Goal: Obtain resource: Obtain resource

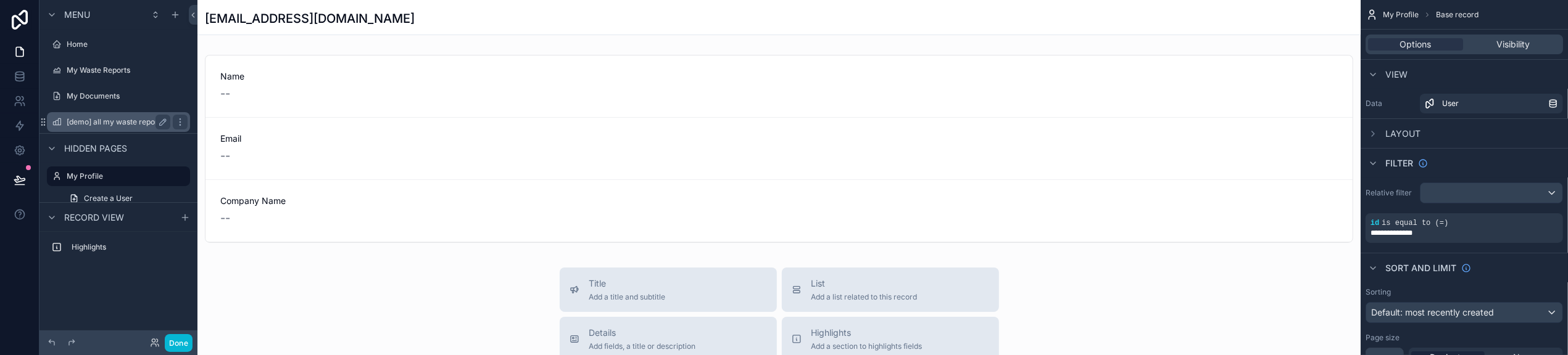
click at [110, 124] on label "[demo] all my waste report data" at bounding box center [122, 123] width 111 height 10
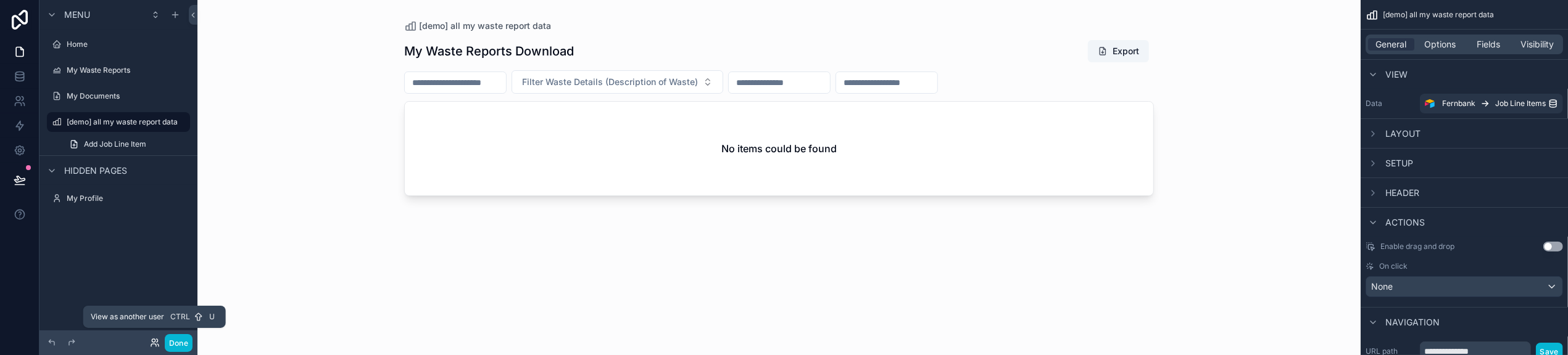
click at [152, 342] on icon at bounding box center [154, 341] width 3 height 3
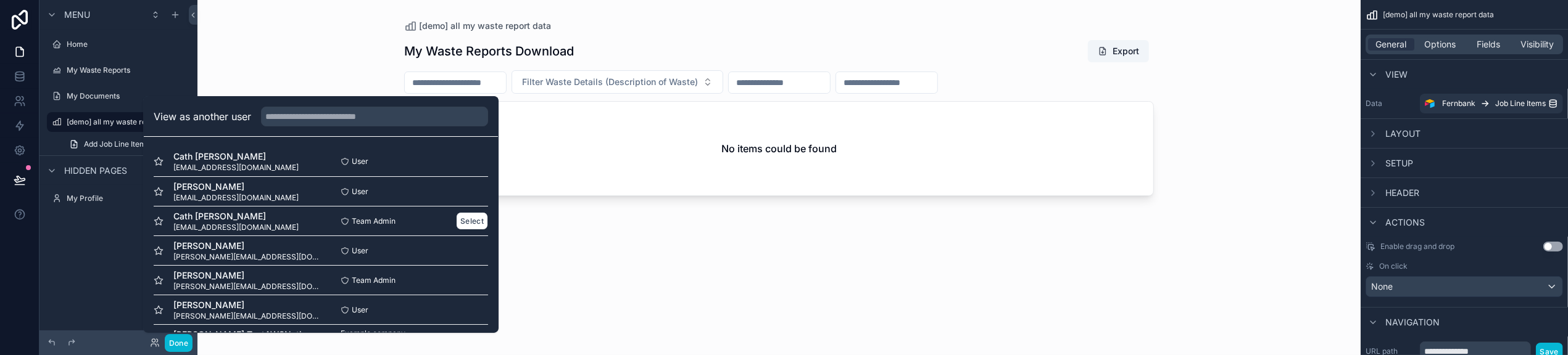
scroll to position [32, 0]
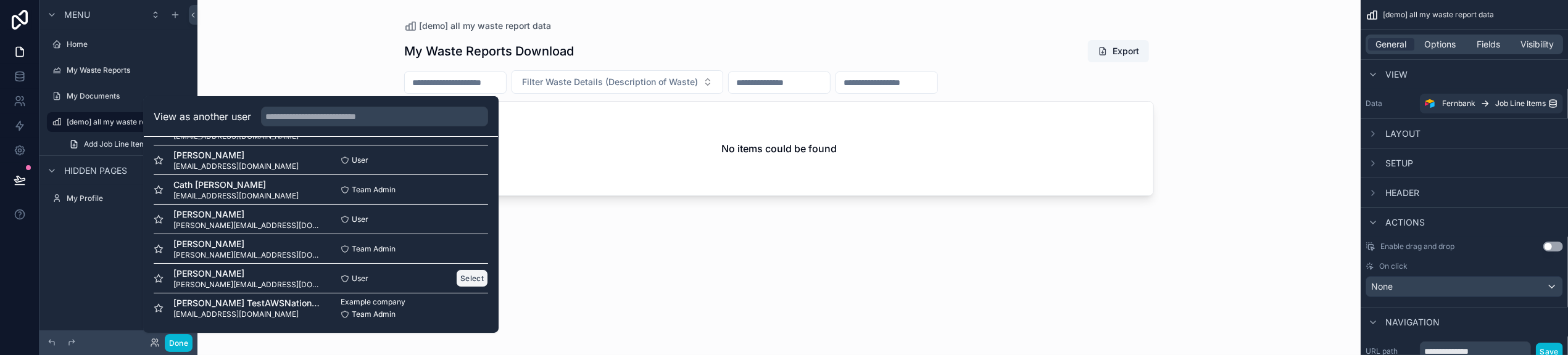
click at [456, 276] on button "Select" at bounding box center [472, 278] width 32 height 18
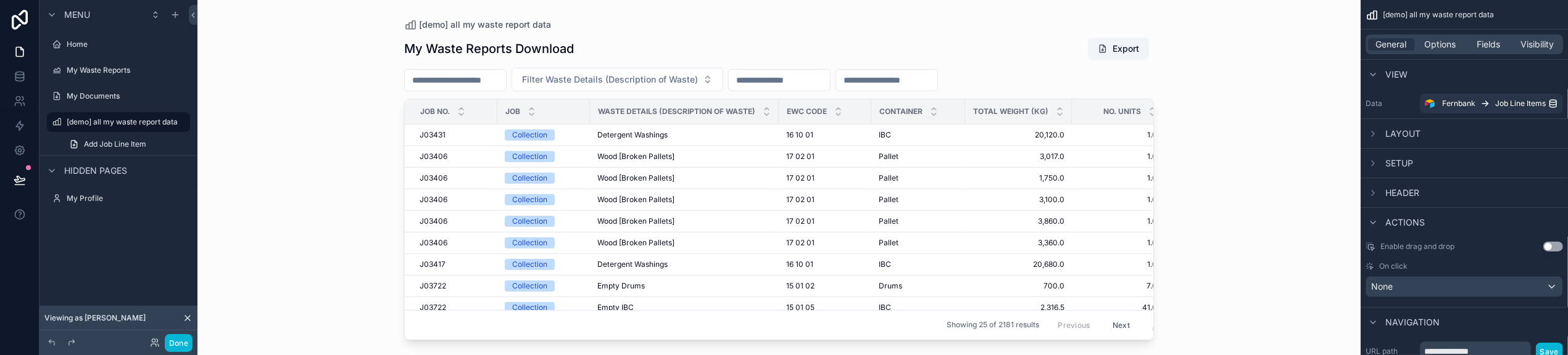
click at [1130, 332] on div "scrollable content" at bounding box center [779, 170] width 789 height 341
click at [506, 81] on input "scrollable content" at bounding box center [455, 80] width 101 height 18
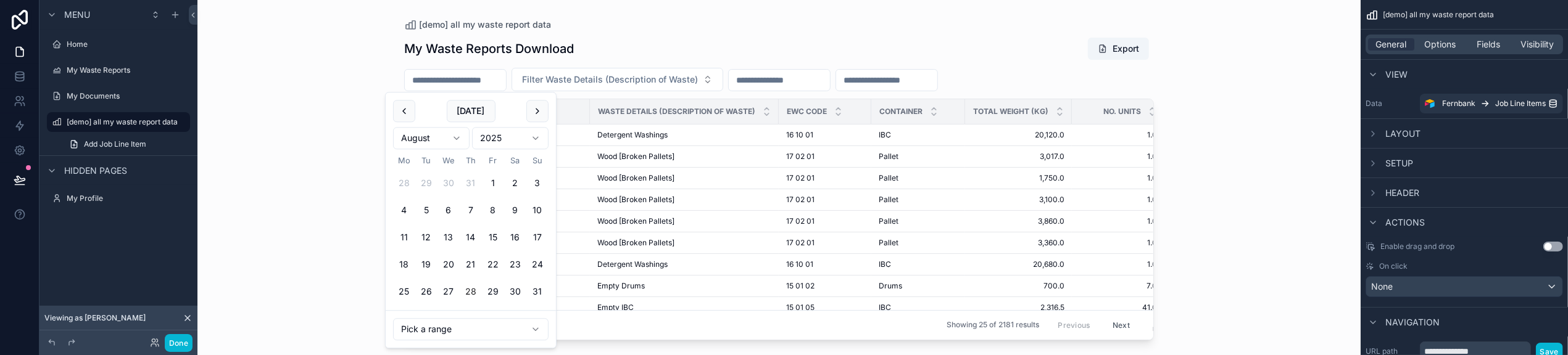
click at [457, 137] on html "Menu Home My Waste Reports My Documents [demo] all my waste report data Add Job…" at bounding box center [784, 177] width 1568 height 355
click at [538, 326] on html "Menu Home My Waste Reports My Documents [demo] all my waste report data Add Job…" at bounding box center [784, 177] width 1568 height 355
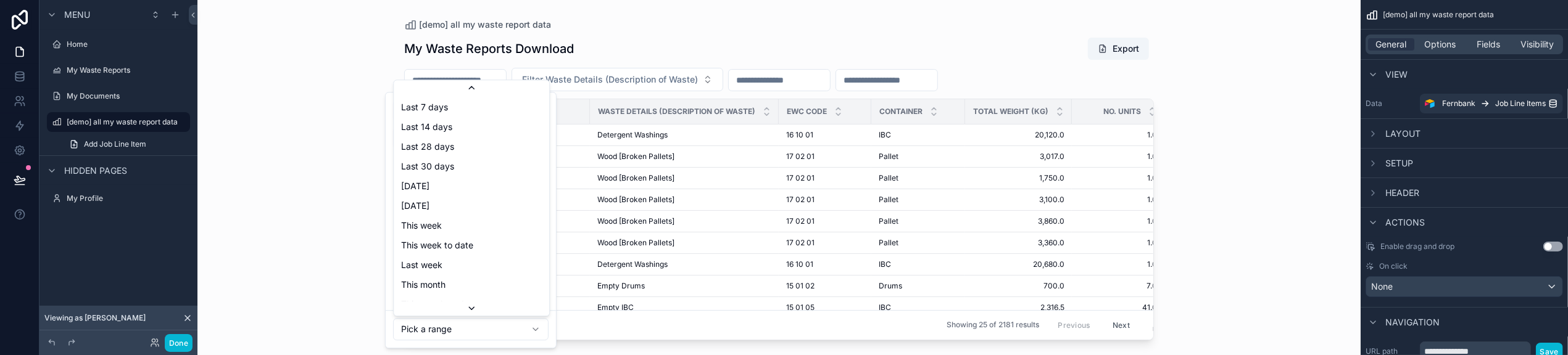
scroll to position [139, 0]
click at [314, 231] on html "Menu Home My Waste Reports My Documents [demo] all my waste report data Add Job…" at bounding box center [784, 177] width 1568 height 355
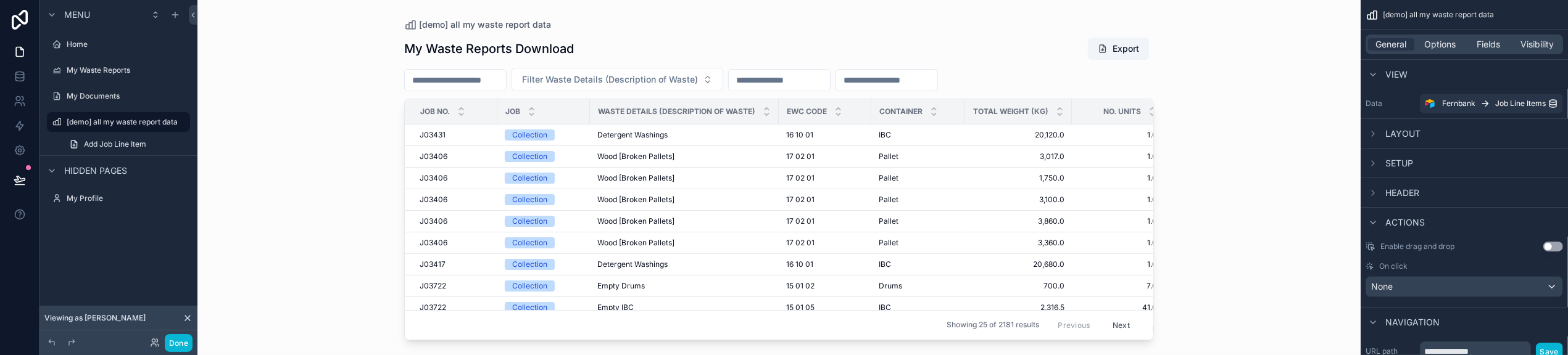
click at [506, 78] on input "scrollable content" at bounding box center [455, 80] width 101 height 18
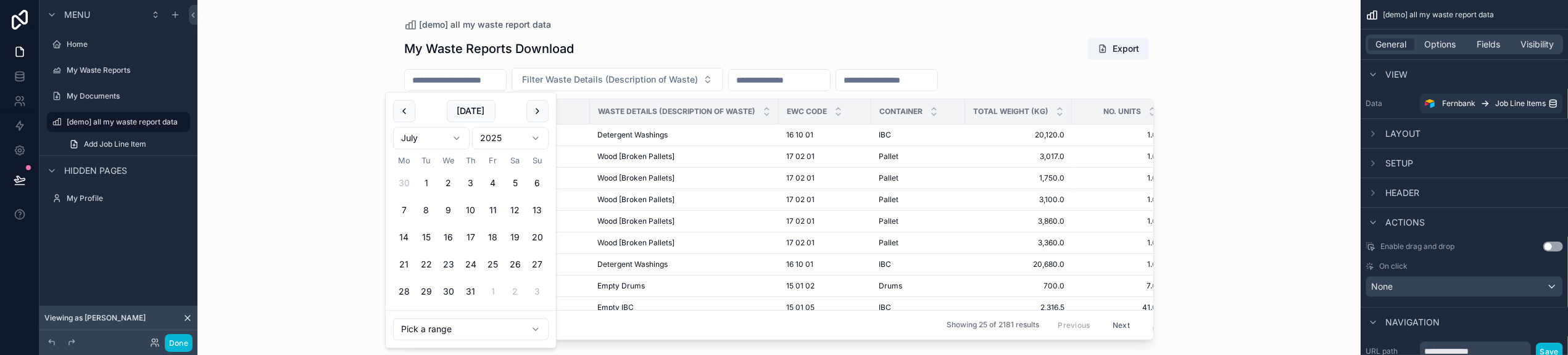
click at [424, 176] on button "1" at bounding box center [426, 184] width 22 height 22
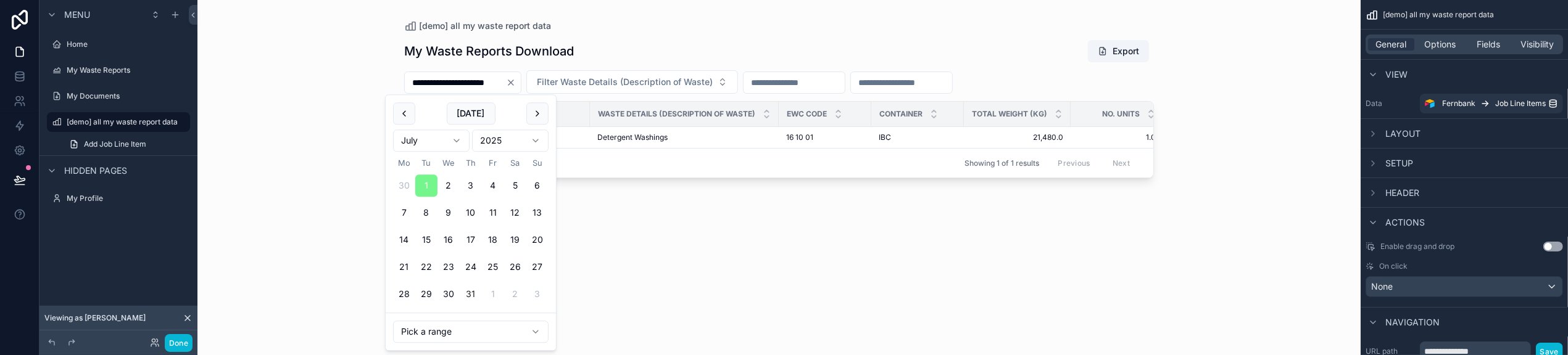
click at [472, 290] on button "31" at bounding box center [470, 295] width 22 height 22
type input "**********"
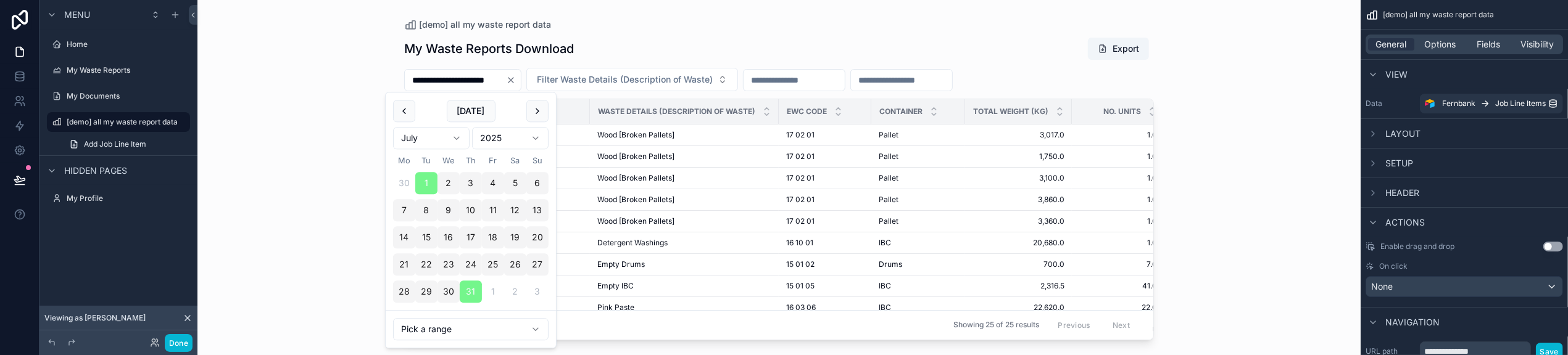
click at [1236, 175] on div "**********" at bounding box center [779, 177] width 1163 height 355
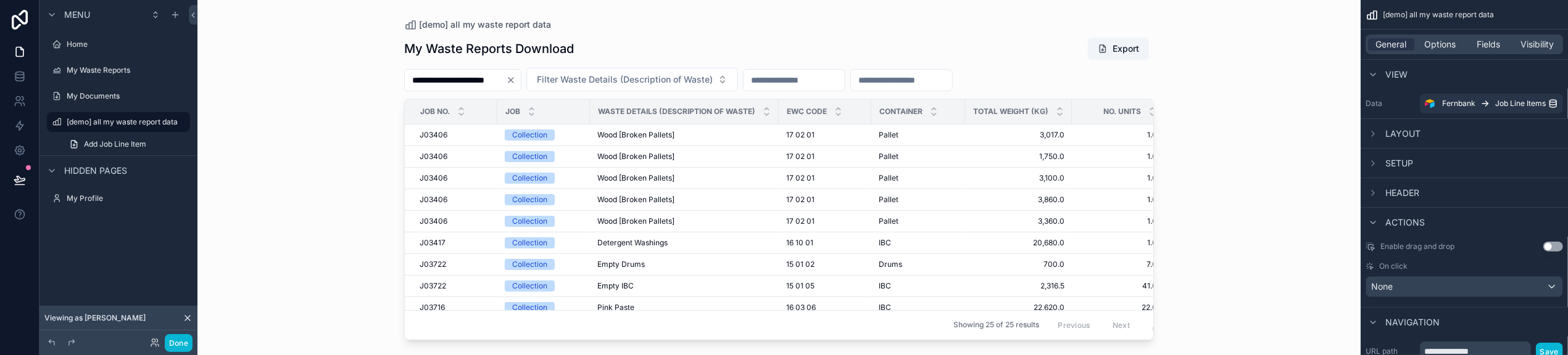
click at [952, 82] on input "scrollable content" at bounding box center [901, 80] width 101 height 18
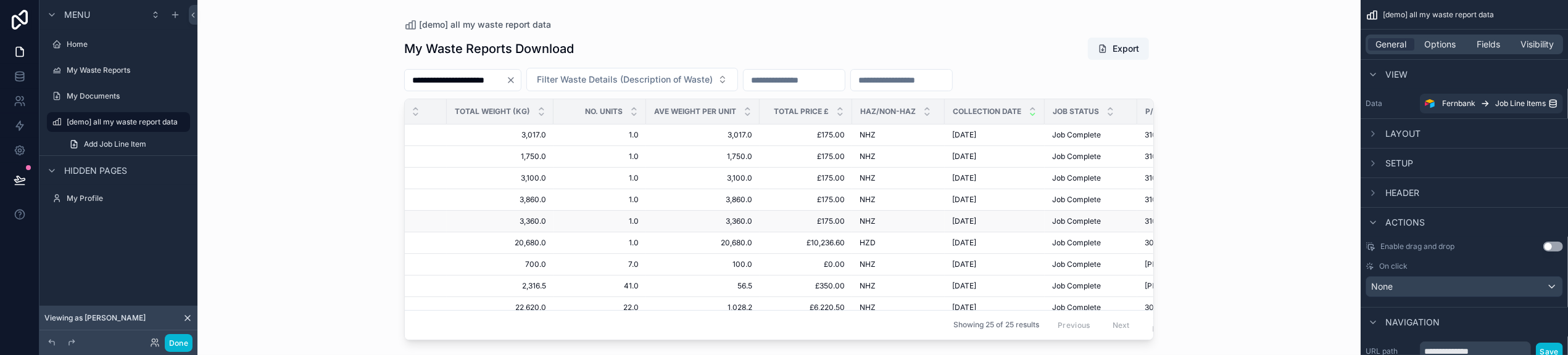
scroll to position [0, 519]
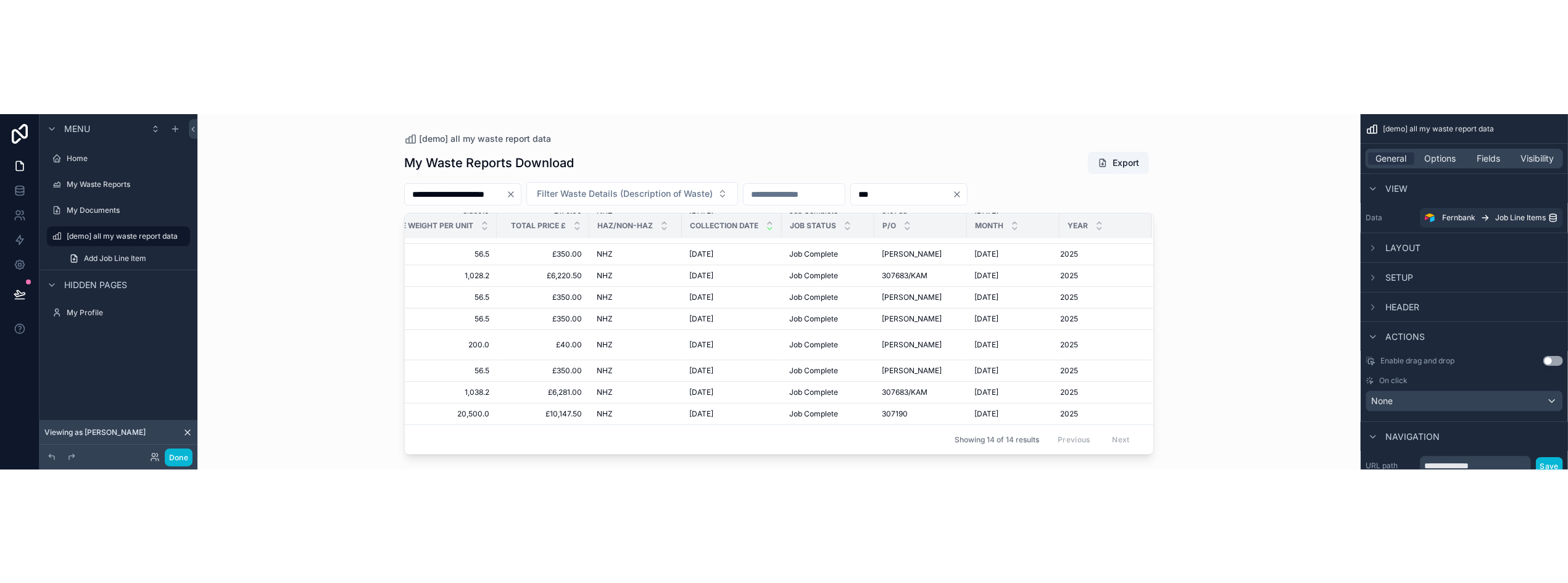
scroll to position [0, 780]
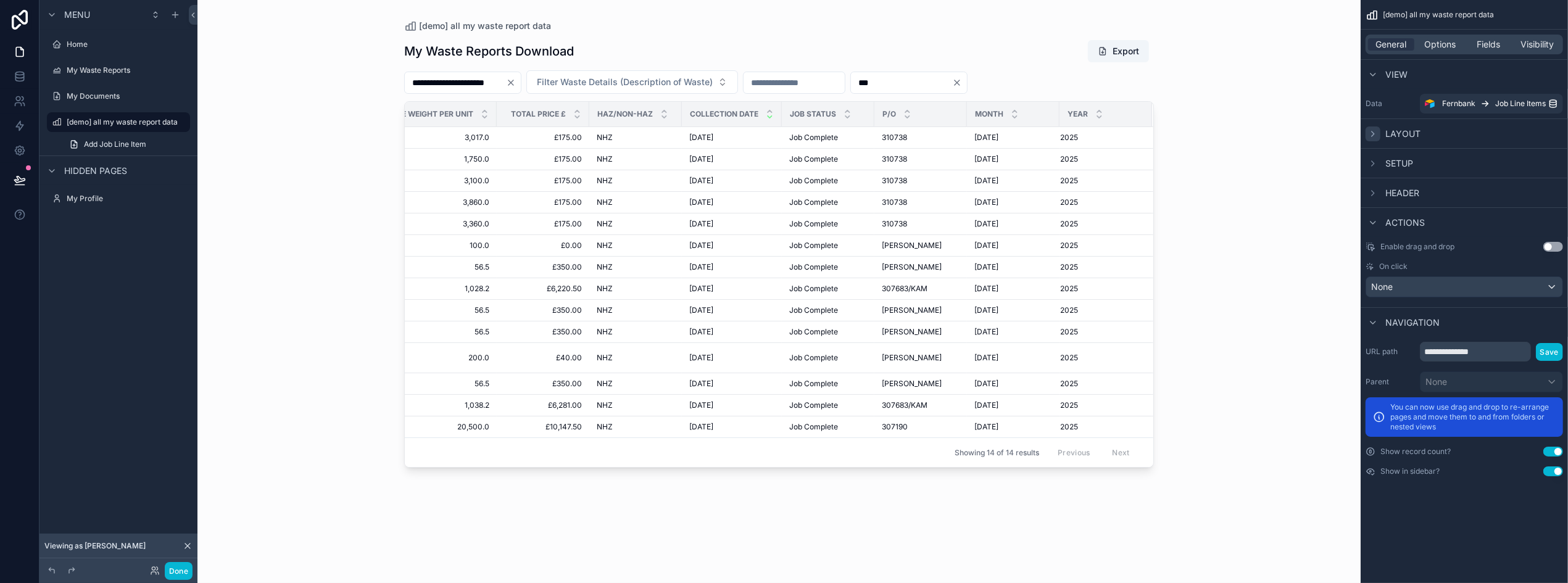
type input "***"
click at [1376, 131] on icon "scrollable content" at bounding box center [1373, 134] width 10 height 10
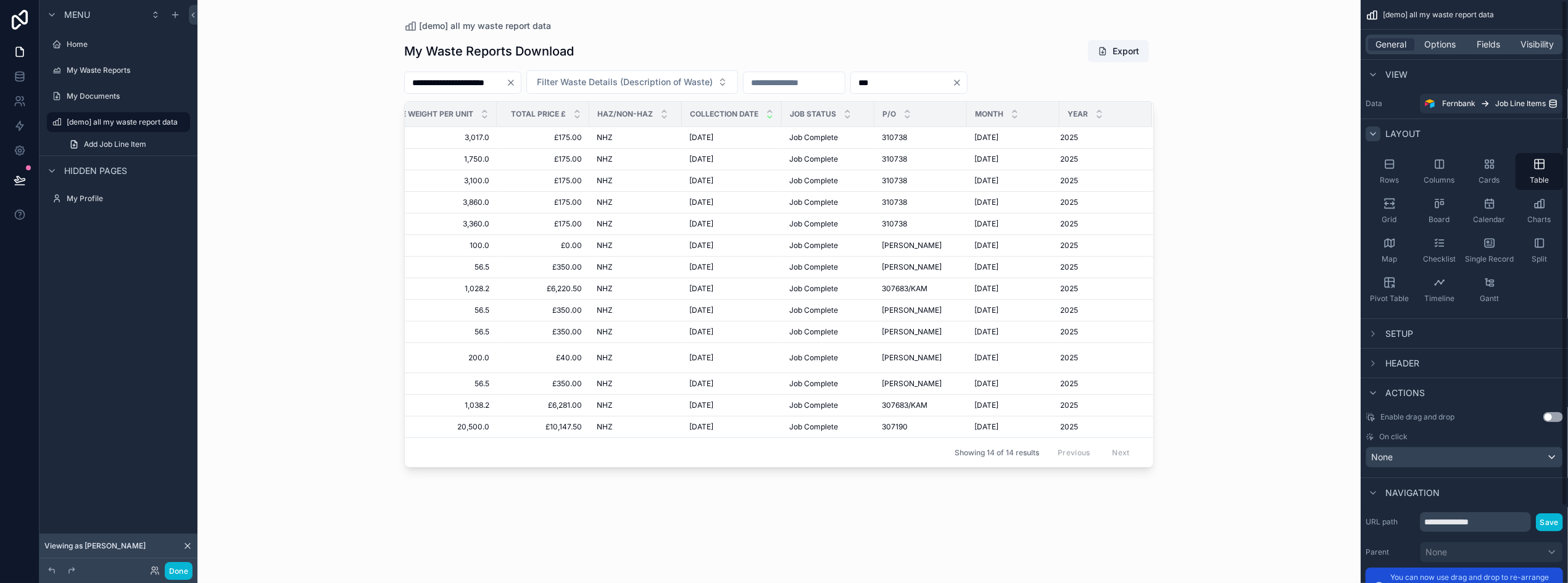
click at [1376, 131] on icon "scrollable content" at bounding box center [1373, 134] width 10 height 10
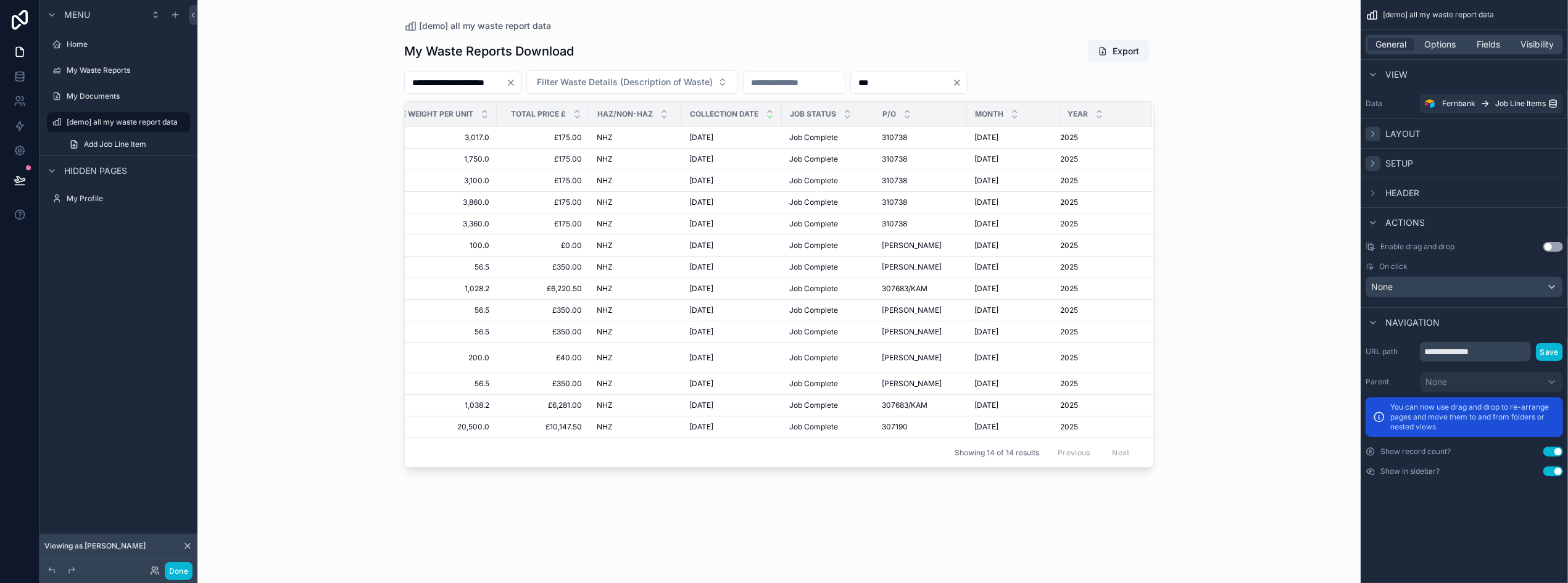
click at [1373, 164] on icon "scrollable content" at bounding box center [1372, 164] width 3 height 5
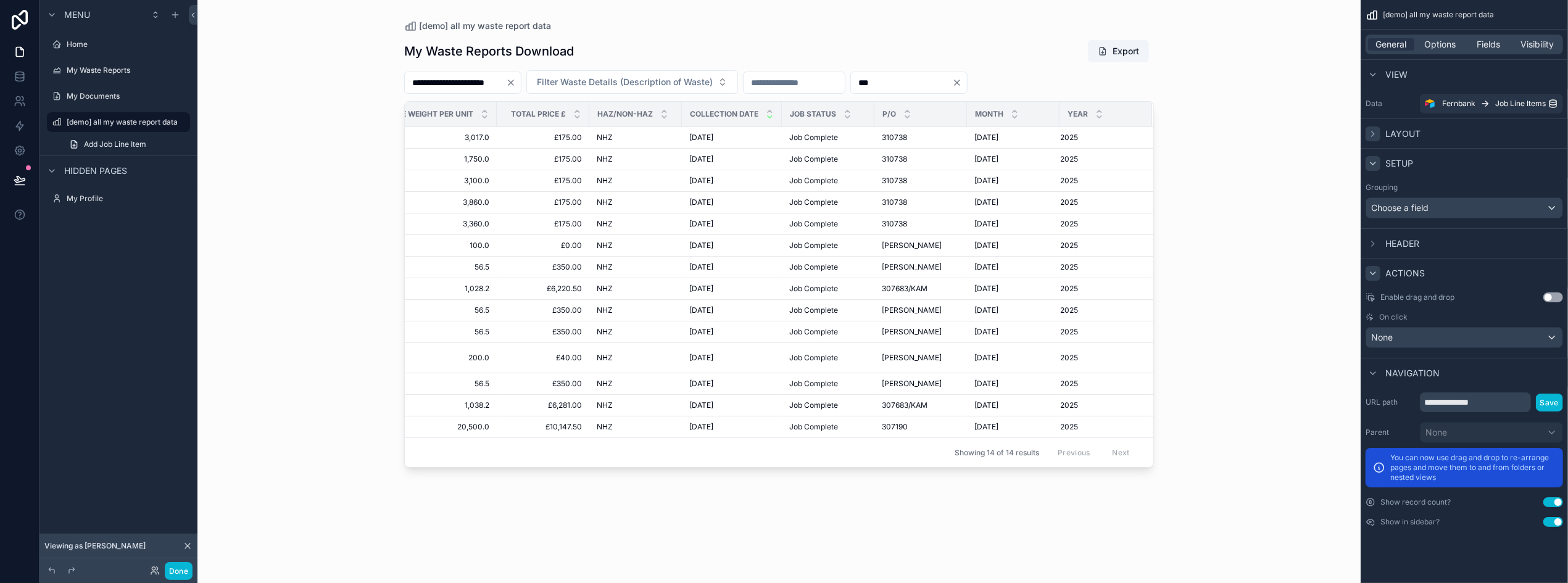
click at [1373, 275] on icon "scrollable content" at bounding box center [1373, 274] width 10 height 10
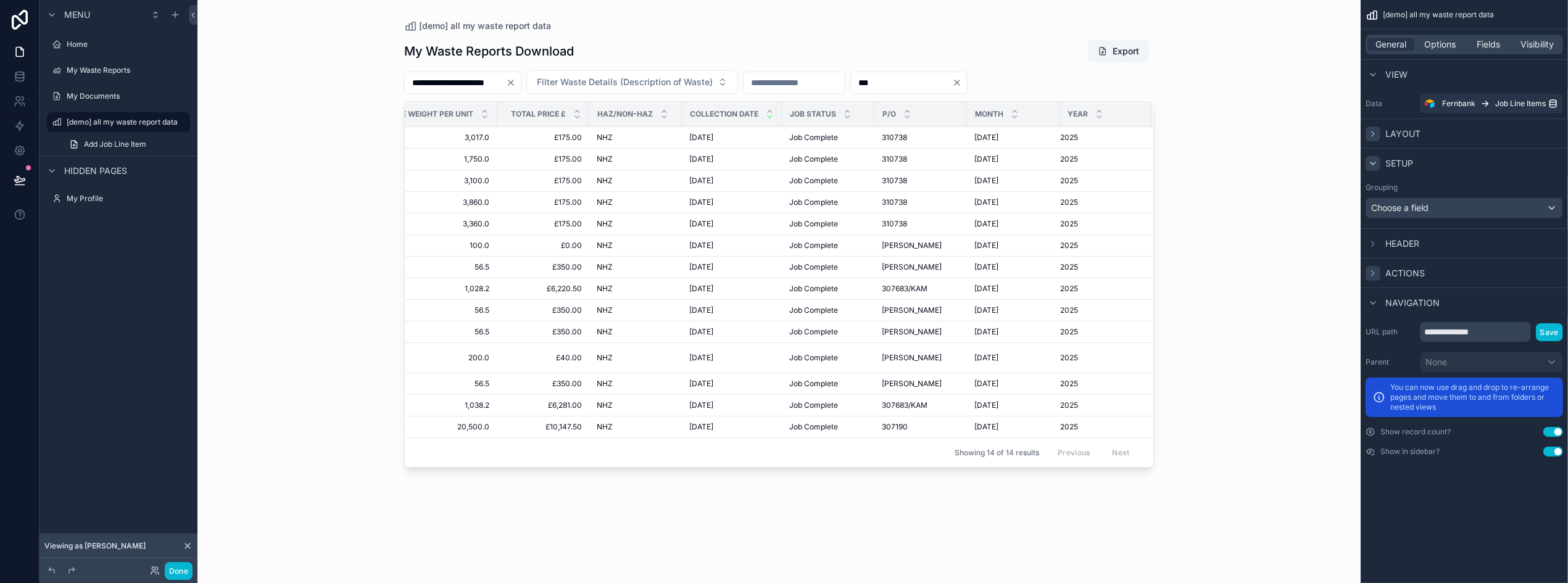
click at [1373, 275] on icon "scrollable content" at bounding box center [1373, 274] width 10 height 10
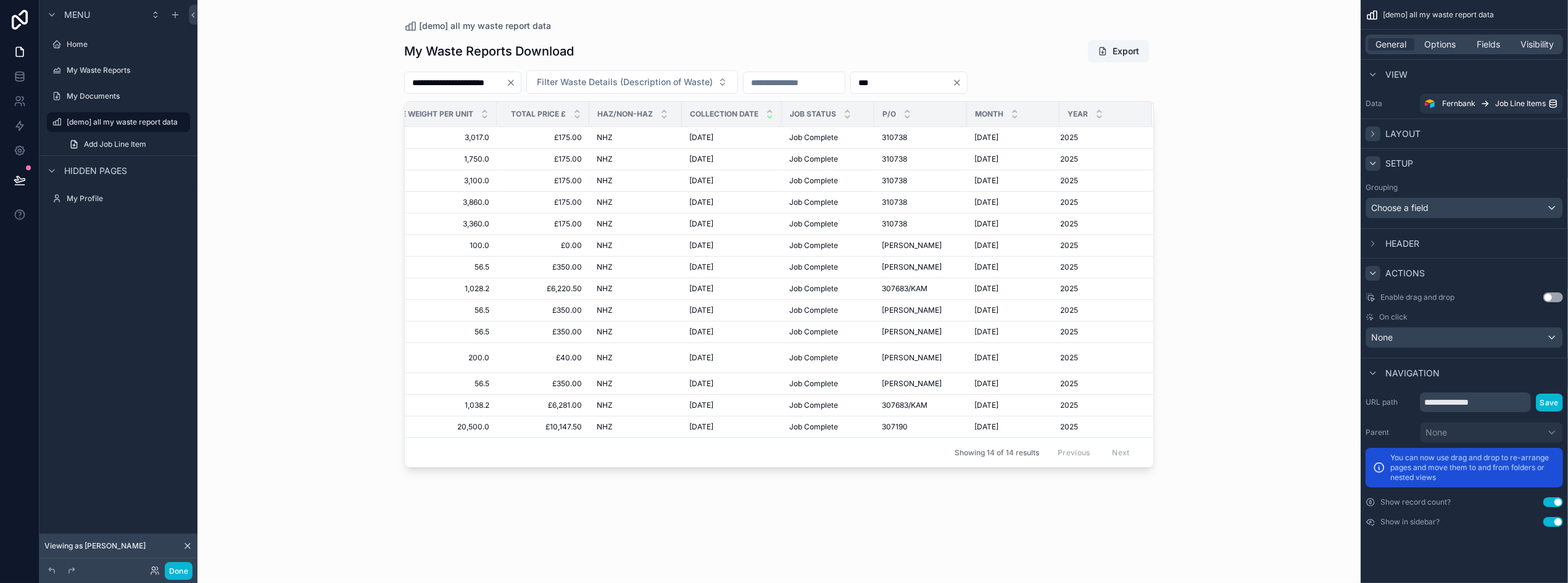
click at [1375, 166] on icon "scrollable content" at bounding box center [1373, 164] width 10 height 10
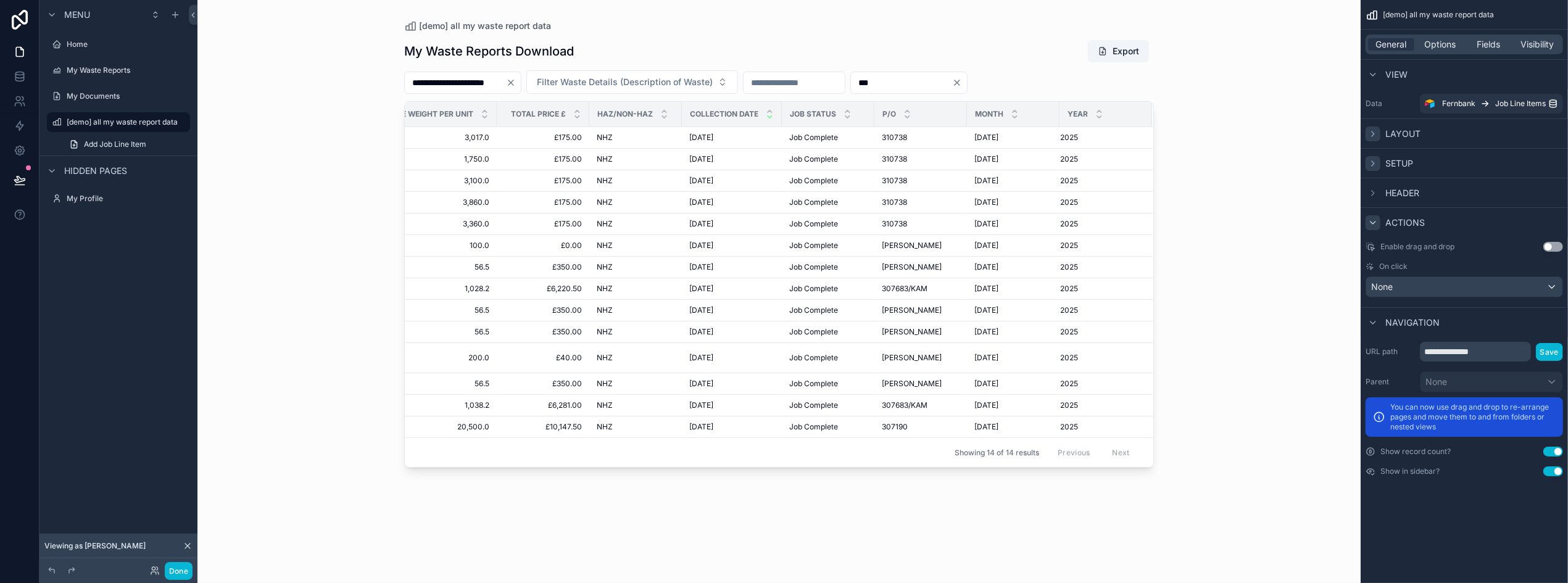
click at [1375, 166] on icon "scrollable content" at bounding box center [1373, 164] width 10 height 10
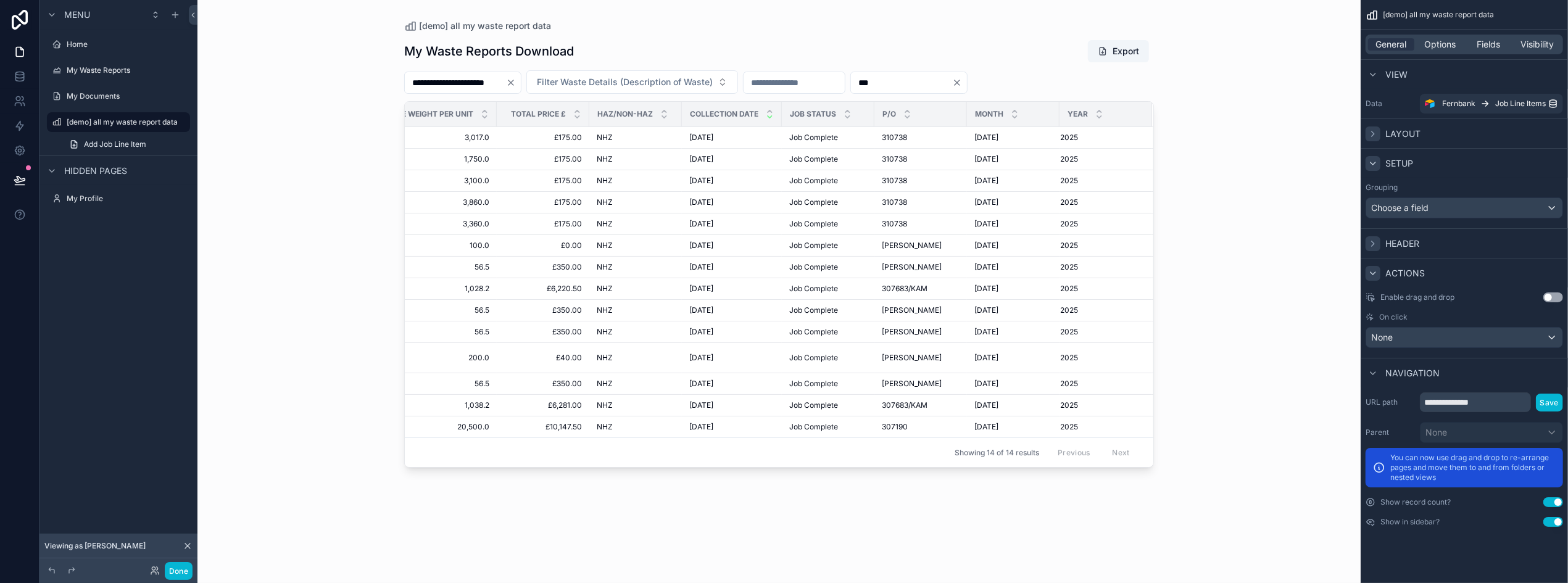
click at [1380, 243] on div "scrollable content" at bounding box center [1373, 244] width 15 height 15
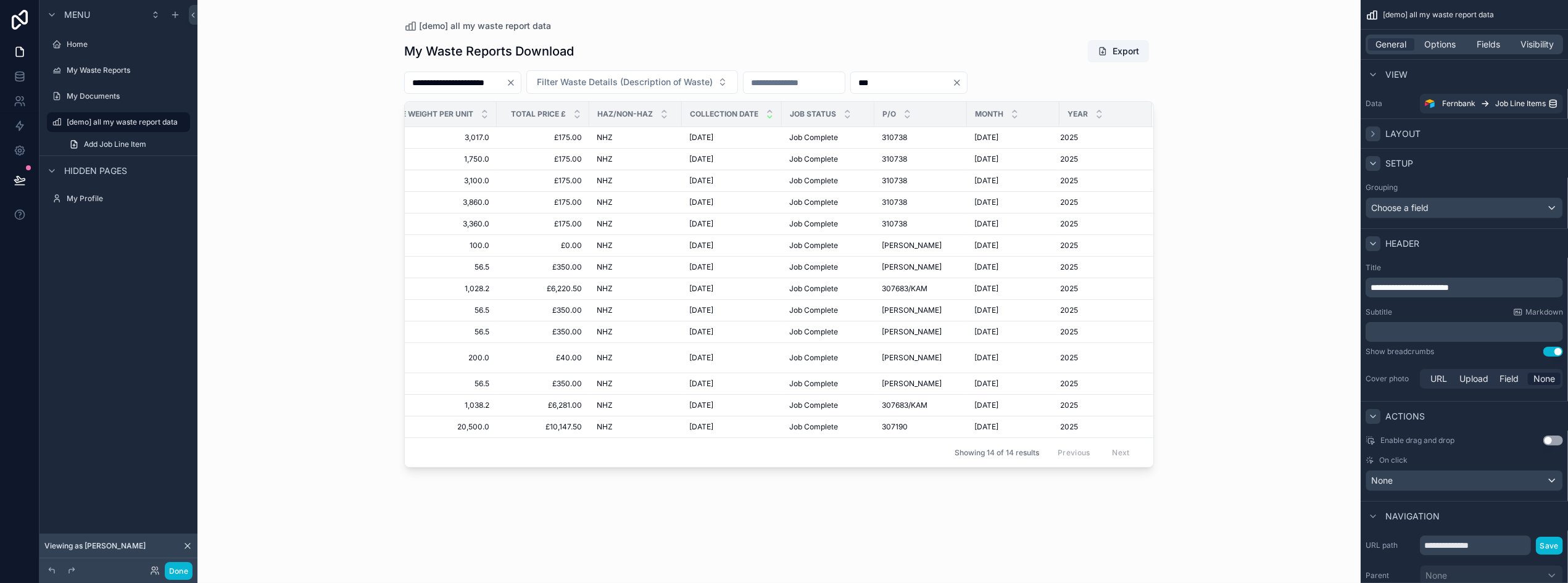
click at [1380, 243] on div "scrollable content" at bounding box center [1373, 244] width 15 height 15
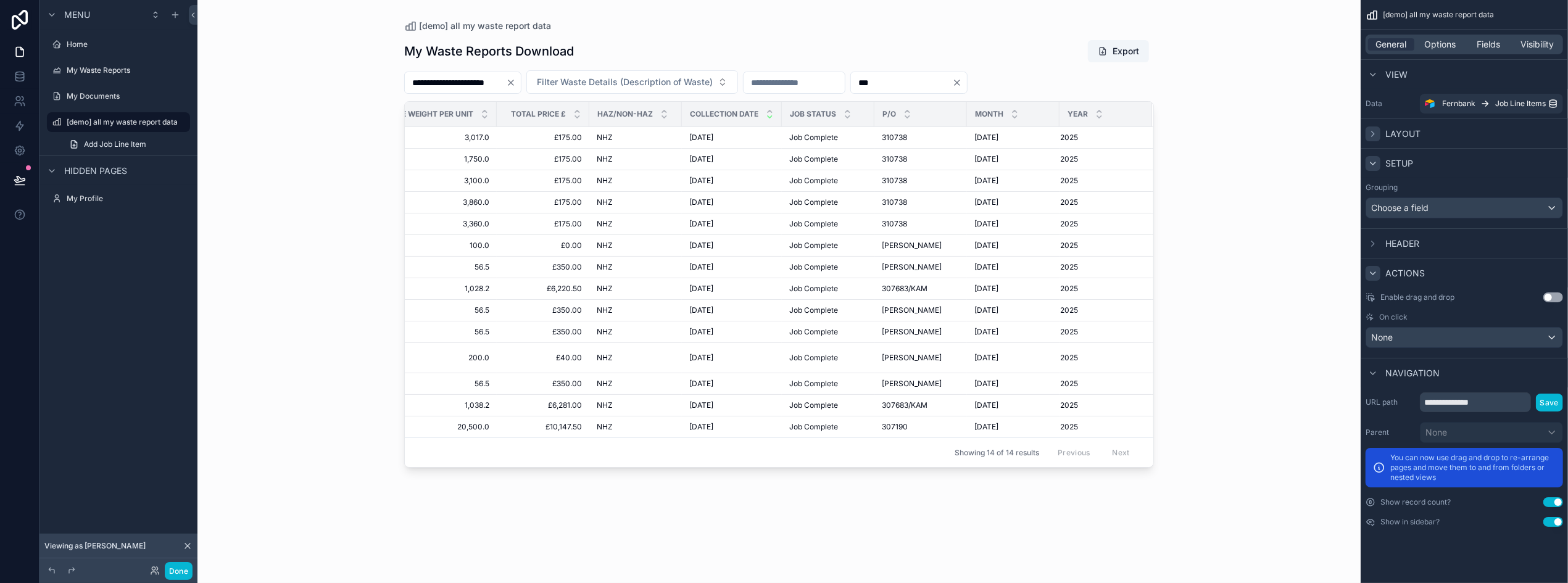
click at [1373, 271] on icon "scrollable content" at bounding box center [1373, 274] width 10 height 10
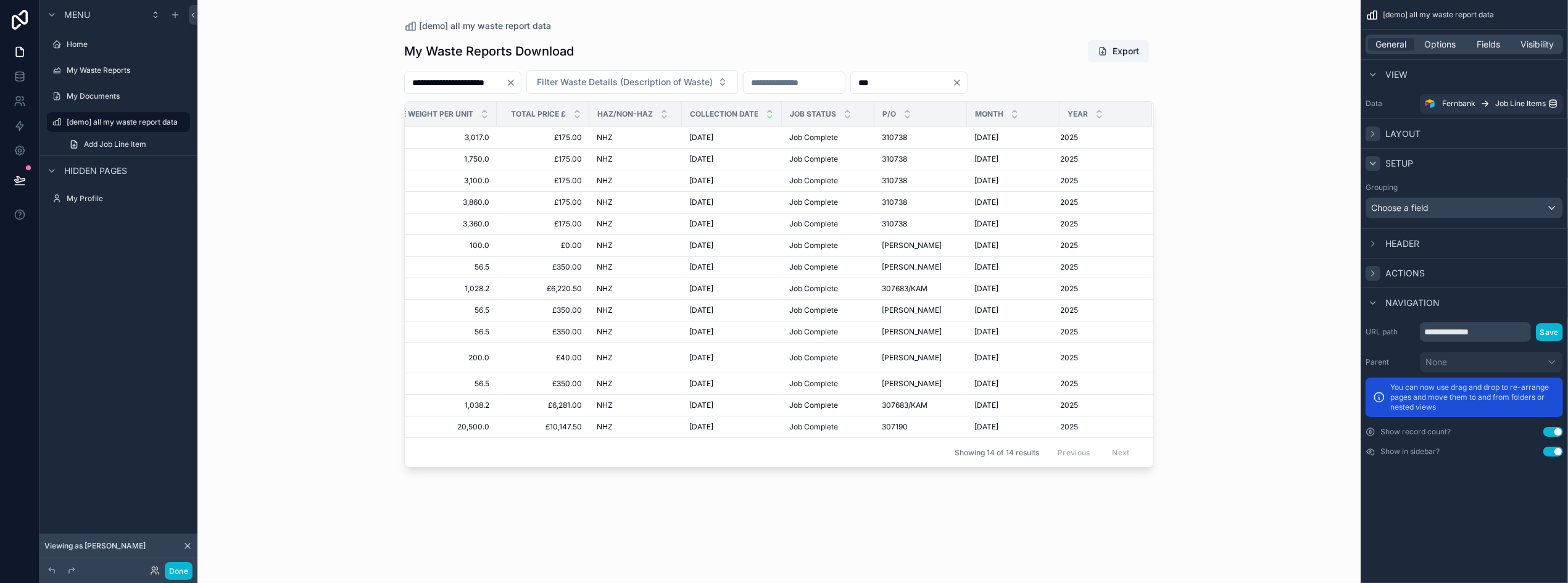
click at [1373, 271] on icon "scrollable content" at bounding box center [1373, 274] width 10 height 10
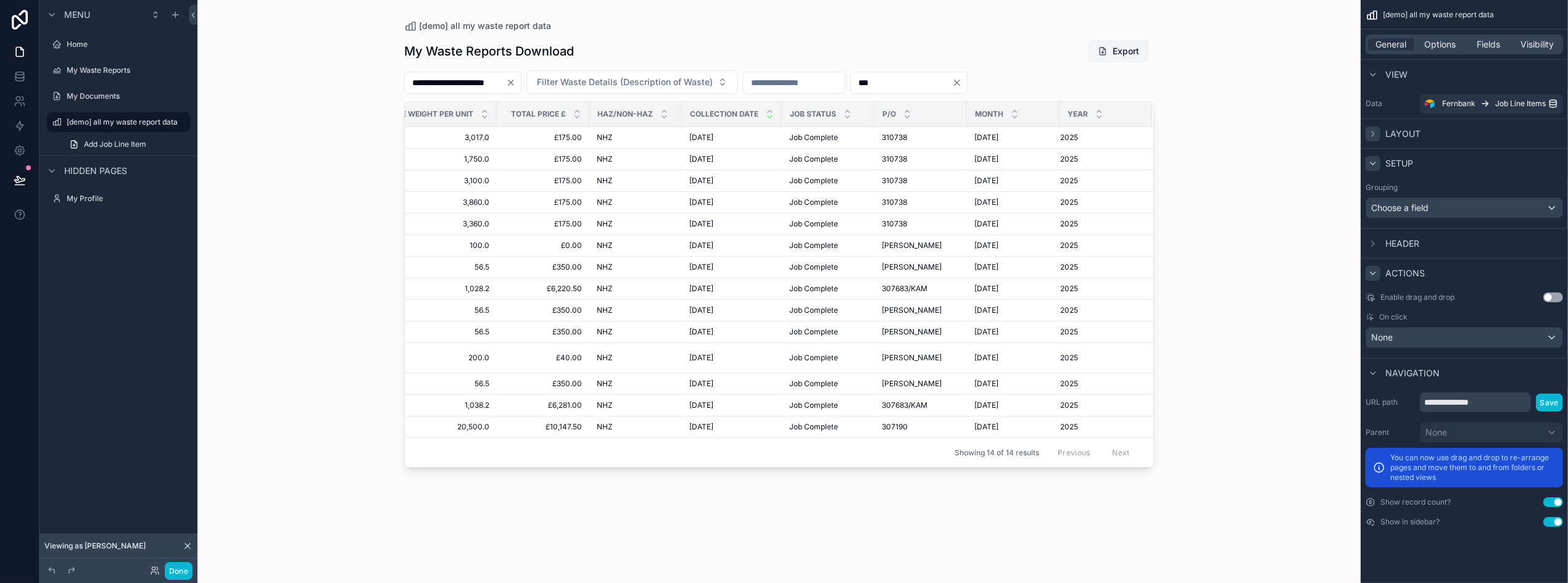
click at [1373, 271] on icon "scrollable content" at bounding box center [1373, 274] width 10 height 10
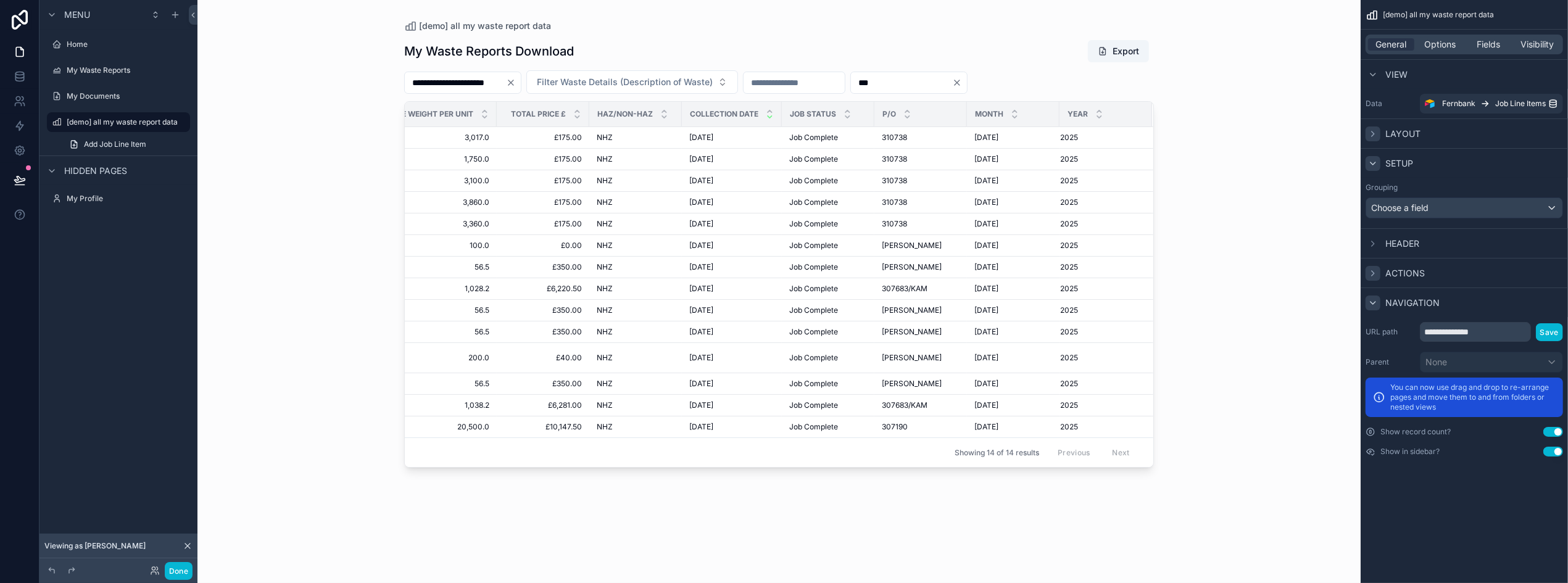
click at [1373, 305] on icon "scrollable content" at bounding box center [1373, 303] width 10 height 10
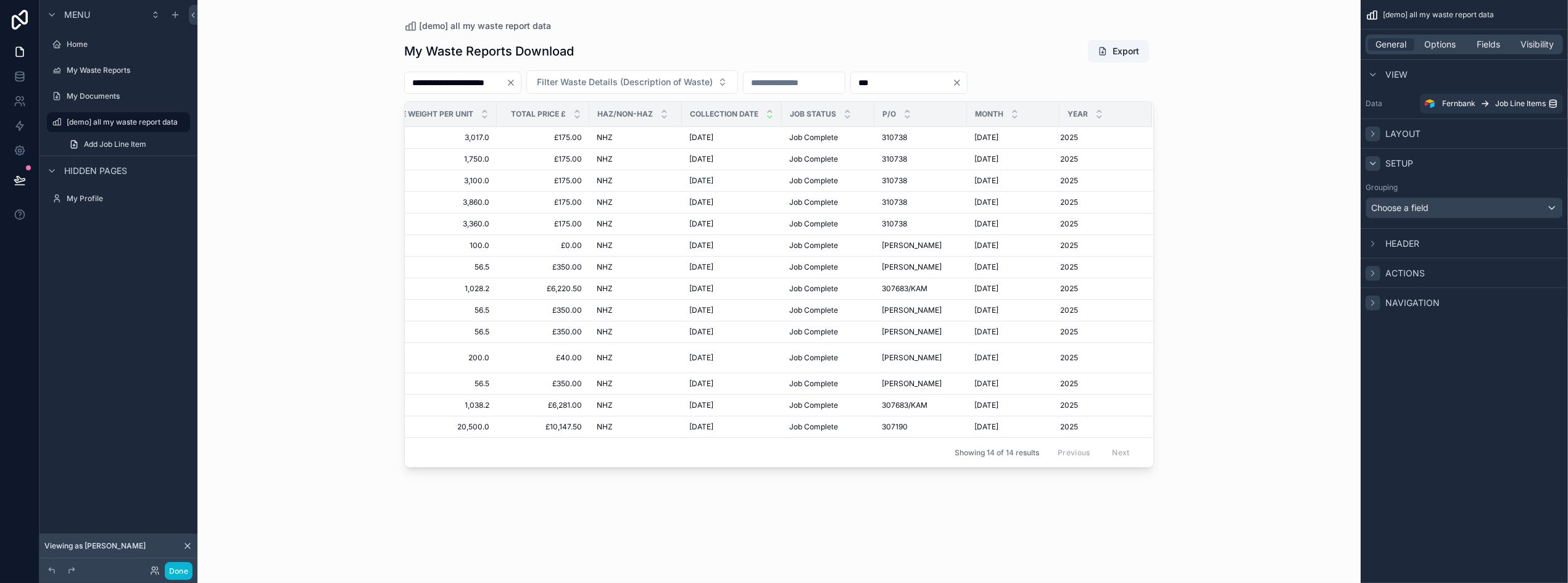
click at [1373, 305] on icon "scrollable content" at bounding box center [1373, 303] width 10 height 10
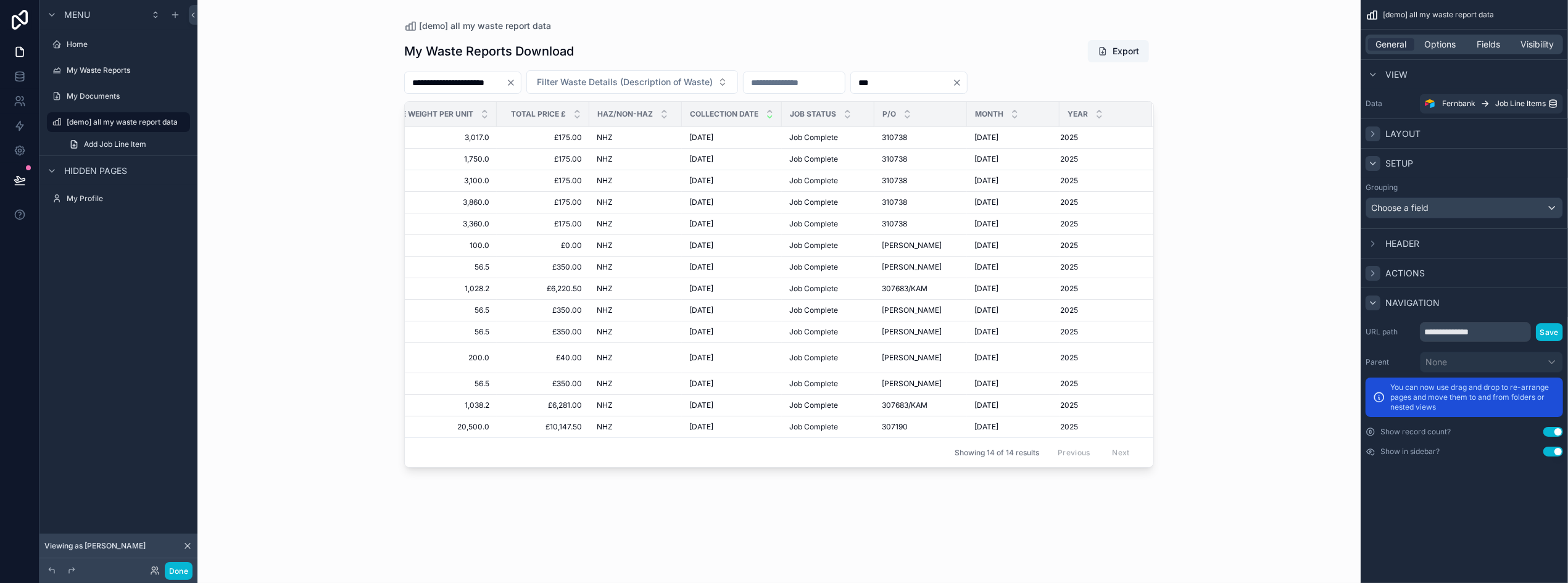
click at [1373, 166] on icon "scrollable content" at bounding box center [1373, 164] width 10 height 10
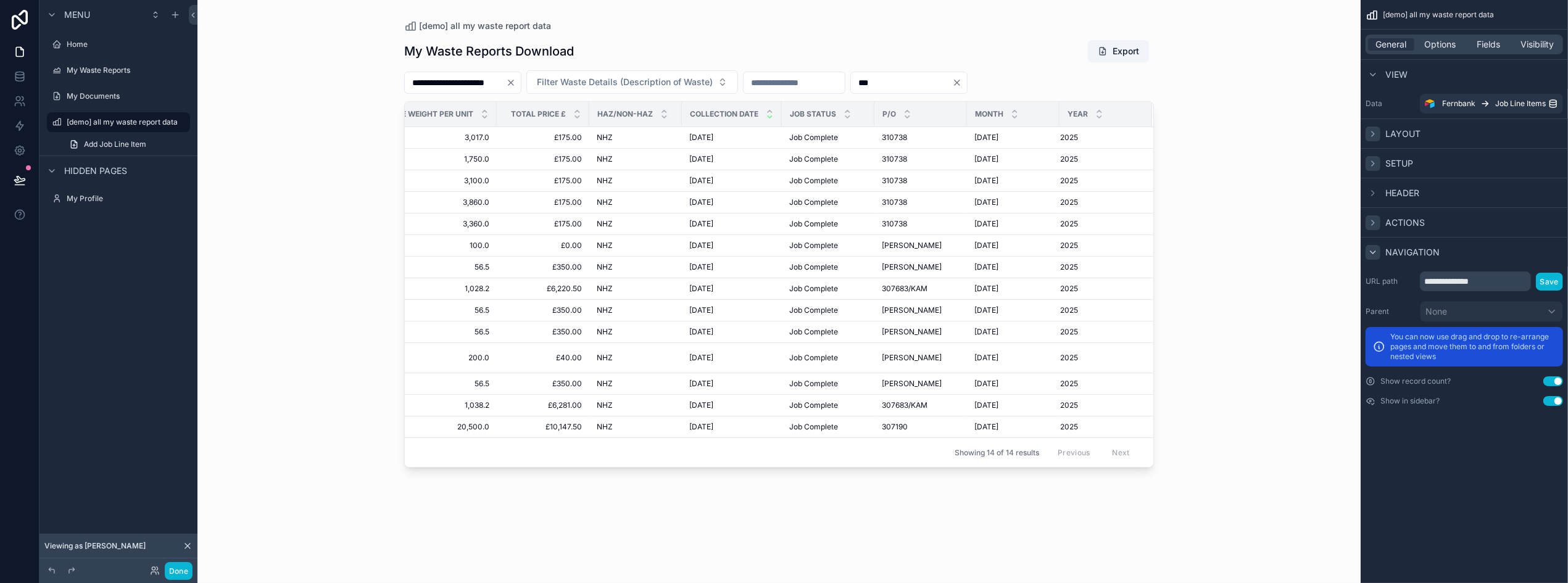
click at [1373, 134] on icon "scrollable content" at bounding box center [1372, 134] width 3 height 5
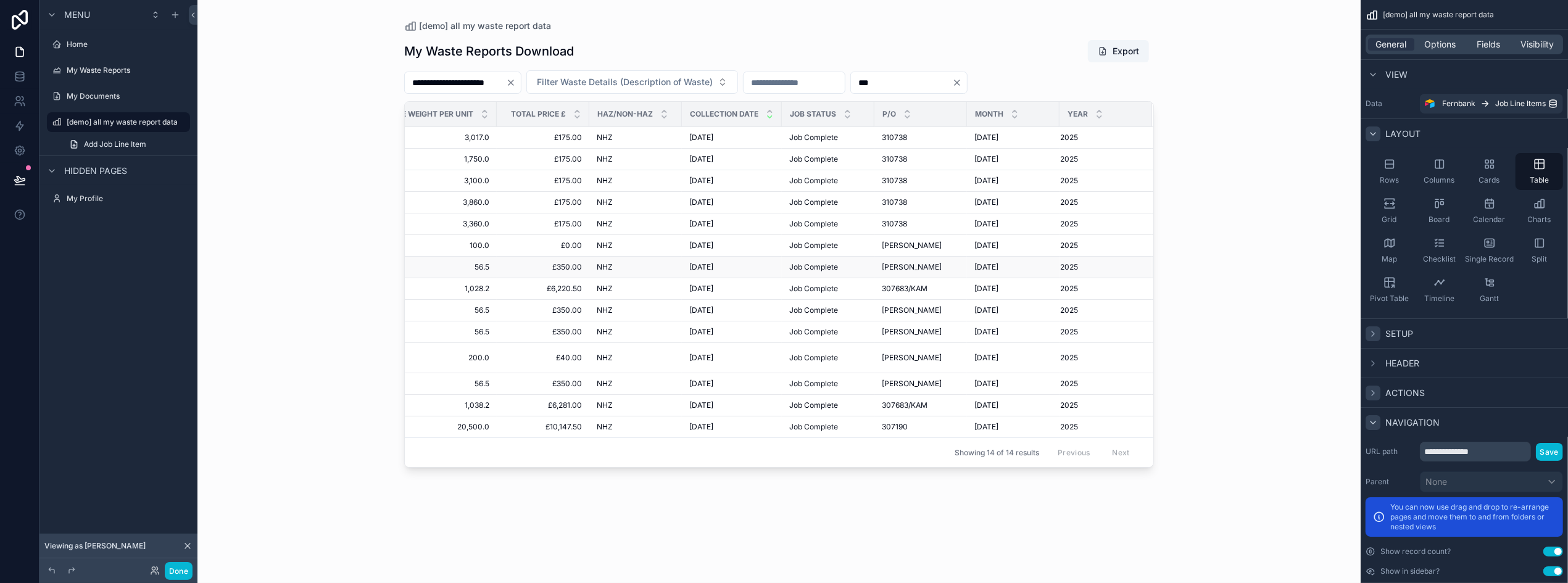
scroll to position [0, 780]
click at [1120, 55] on button "Export" at bounding box center [1118, 51] width 61 height 22
click at [1046, 355] on div "**********" at bounding box center [779, 300] width 750 height 536
click at [962, 82] on icon "Clear" at bounding box center [957, 83] width 10 height 10
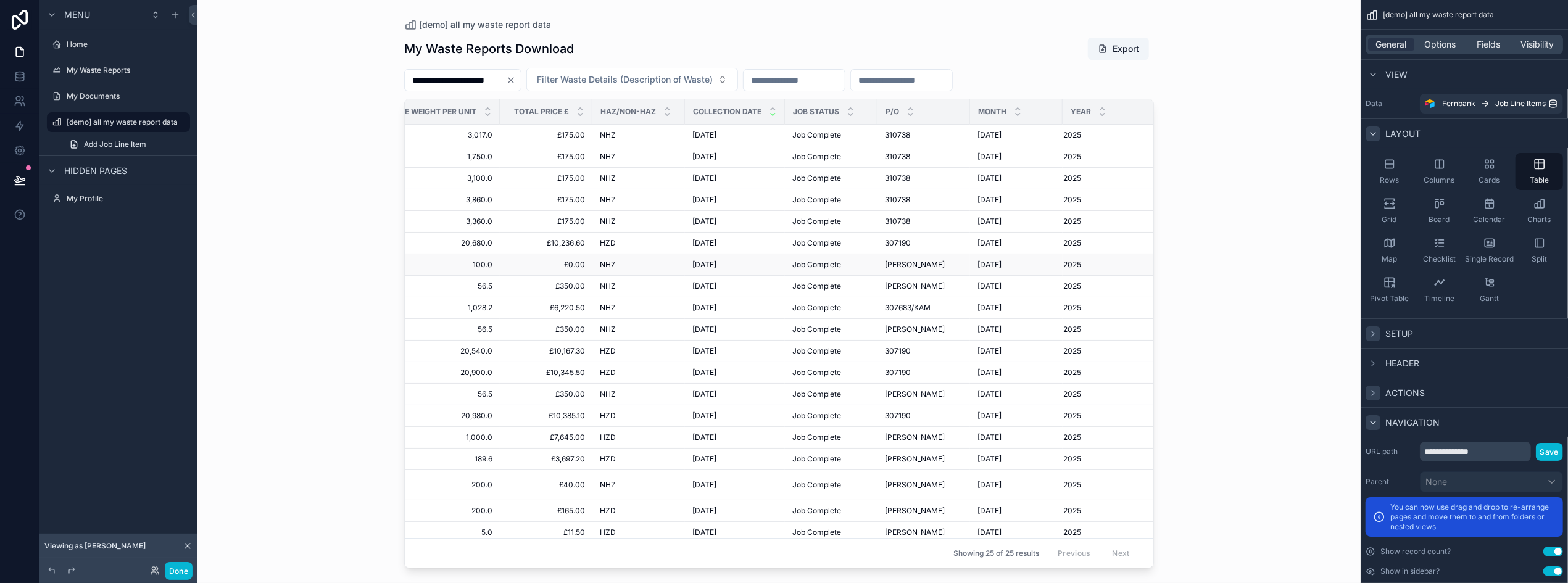
scroll to position [0, 778]
click at [952, 81] on input "scrollable content" at bounding box center [901, 80] width 101 height 18
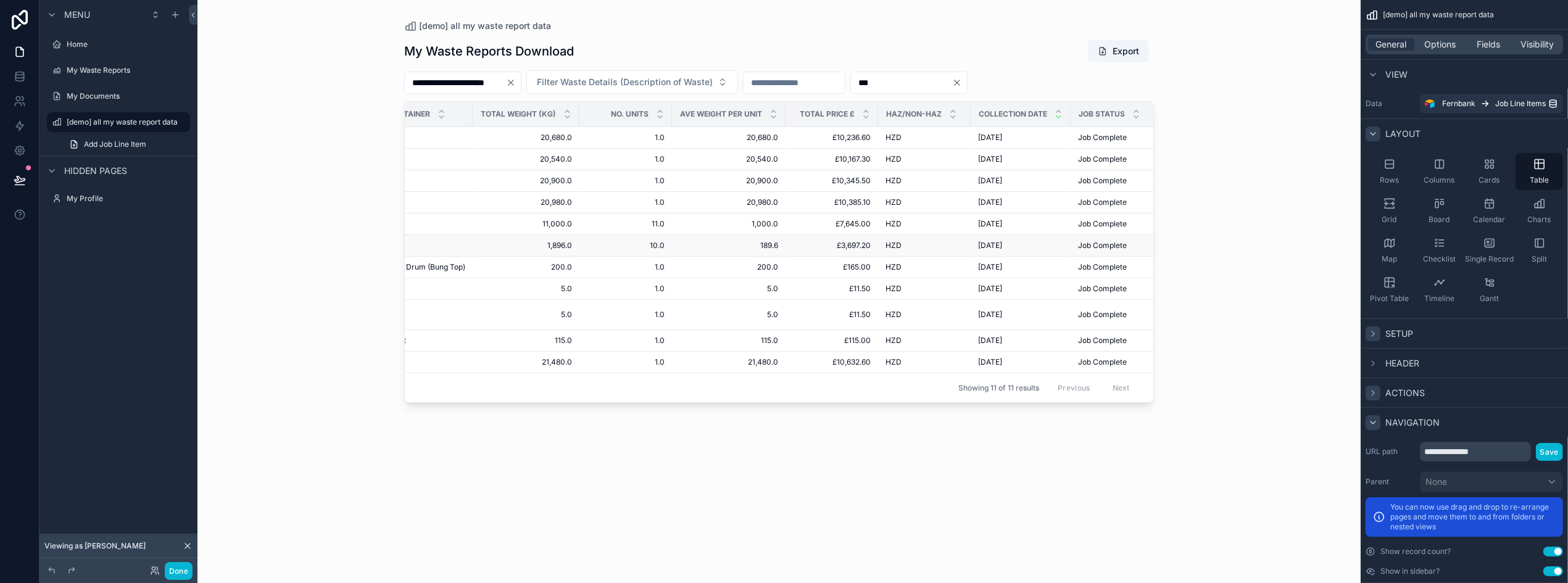
scroll to position [0, 783]
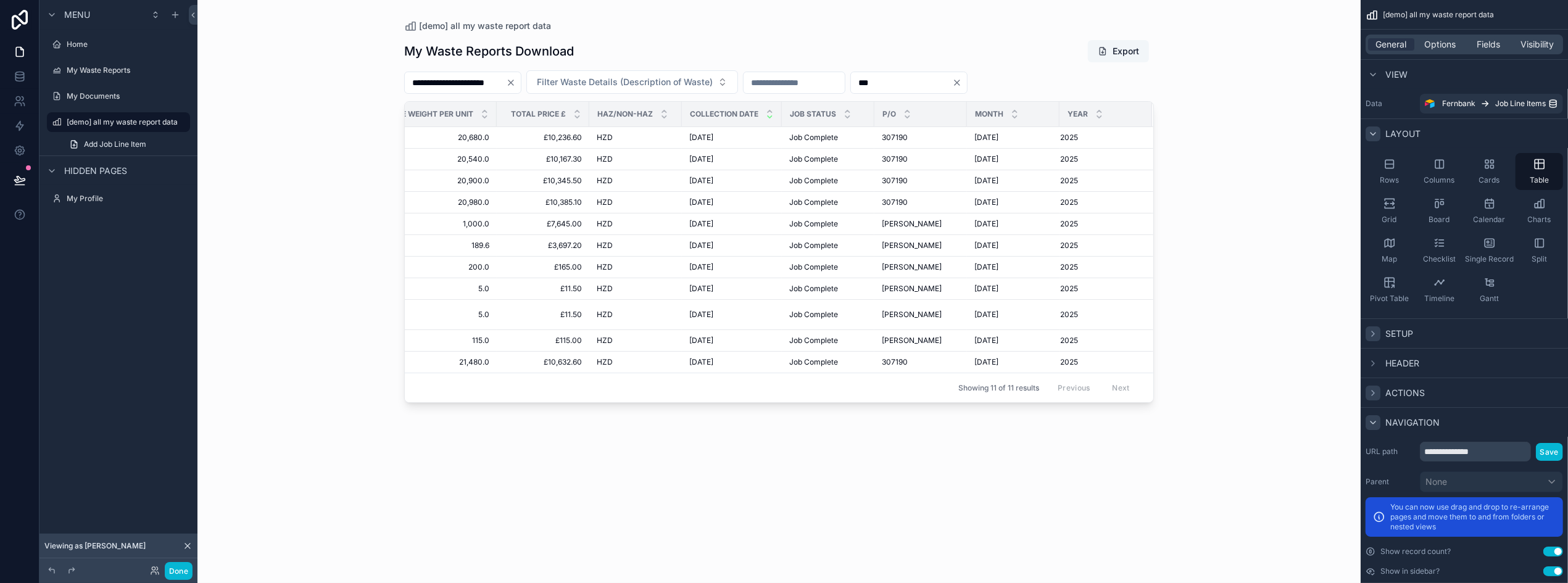
type input "***"
click at [1117, 52] on button "Export" at bounding box center [1118, 51] width 61 height 22
click at [873, 355] on div "**********" at bounding box center [779, 300] width 750 height 536
click at [522, 77] on div "**********" at bounding box center [463, 82] width 118 height 22
click at [516, 82] on icon "Clear" at bounding box center [511, 83] width 10 height 10
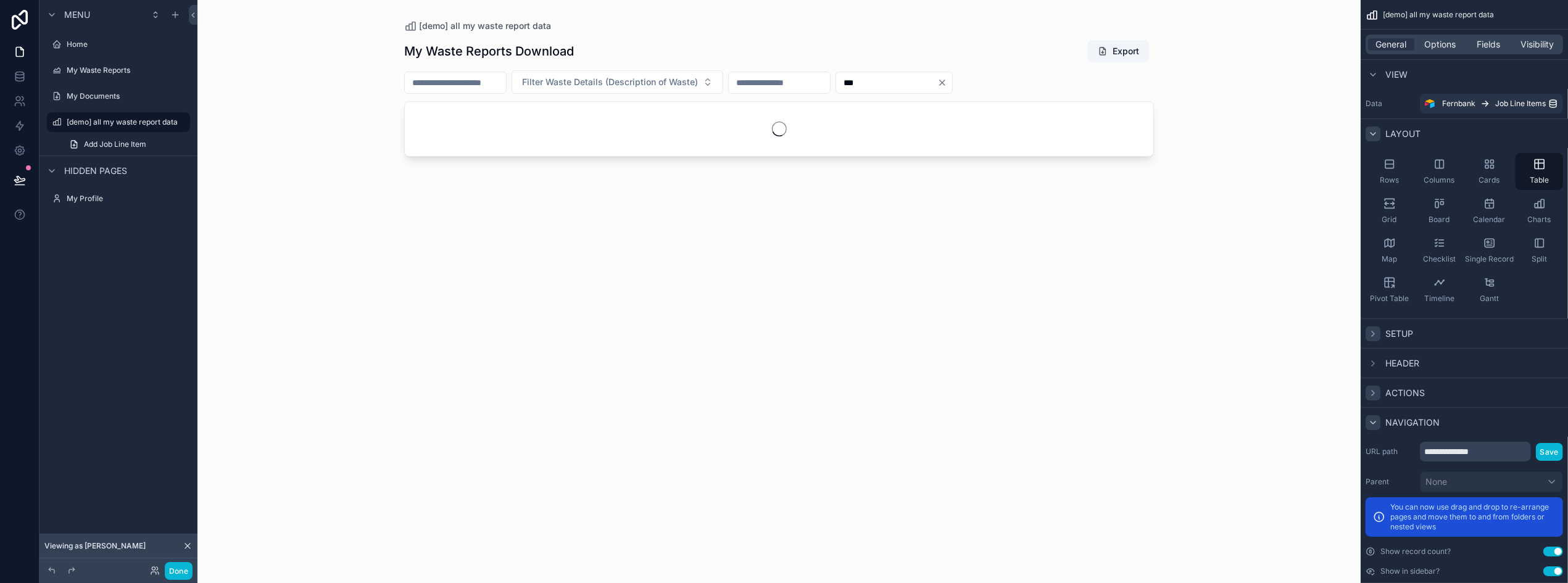
click at [478, 82] on input "scrollable content" at bounding box center [455, 82] width 101 height 18
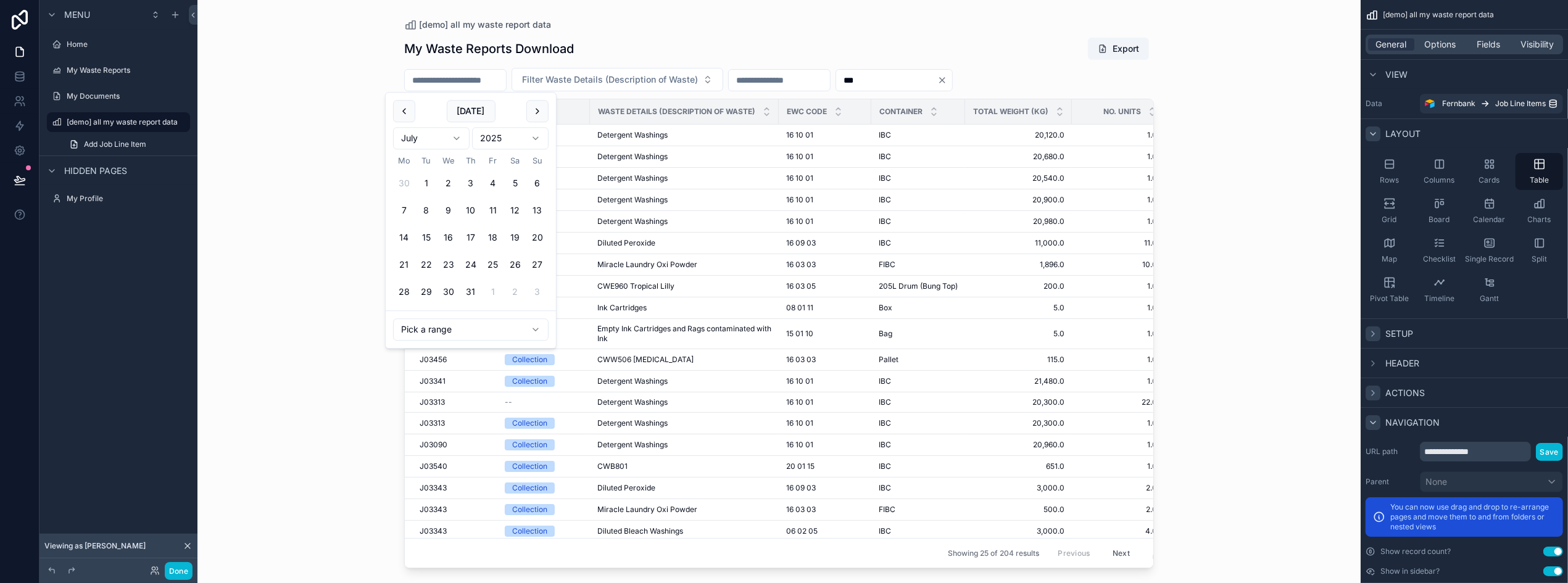
click at [454, 139] on html "Menu Home My Waste Reports My Documents [demo] all my waste report data Add Job…" at bounding box center [784, 292] width 1568 height 583
click at [448, 184] on button "1" at bounding box center [448, 184] width 22 height 22
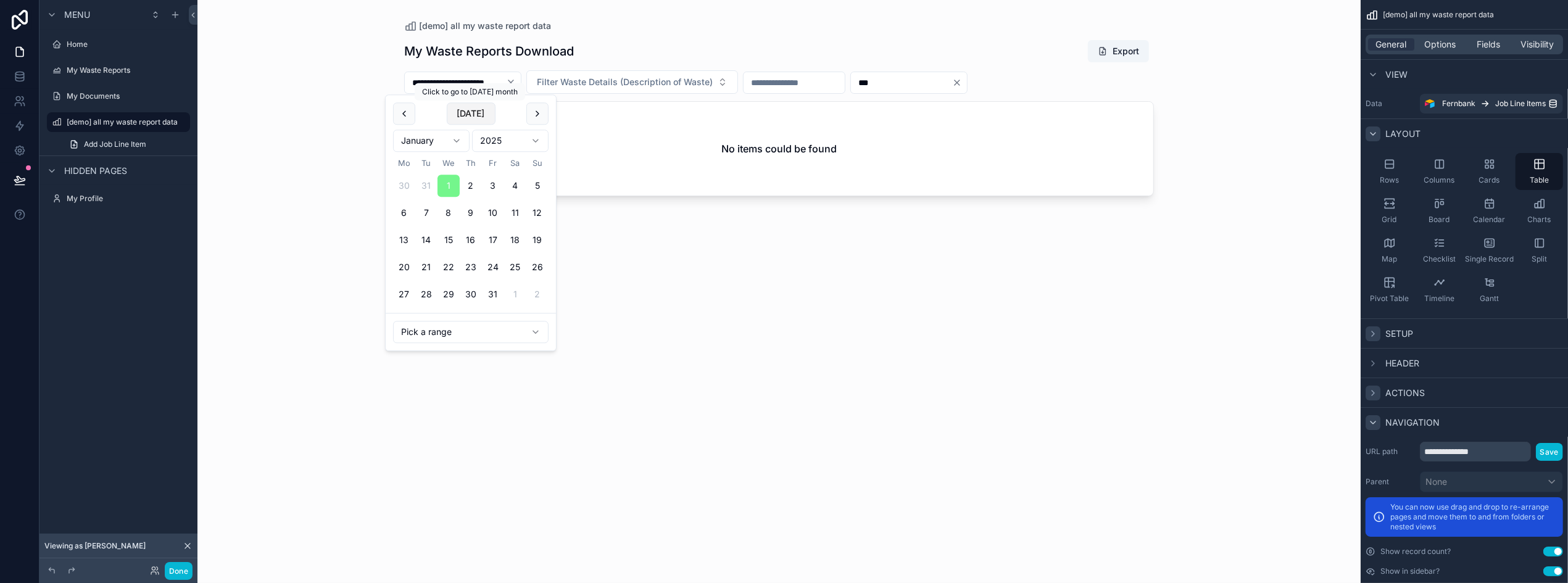
click at [478, 112] on button "[DATE]" at bounding box center [471, 113] width 49 height 22
click at [473, 294] on button "28" at bounding box center [470, 295] width 22 height 22
type input "**********"
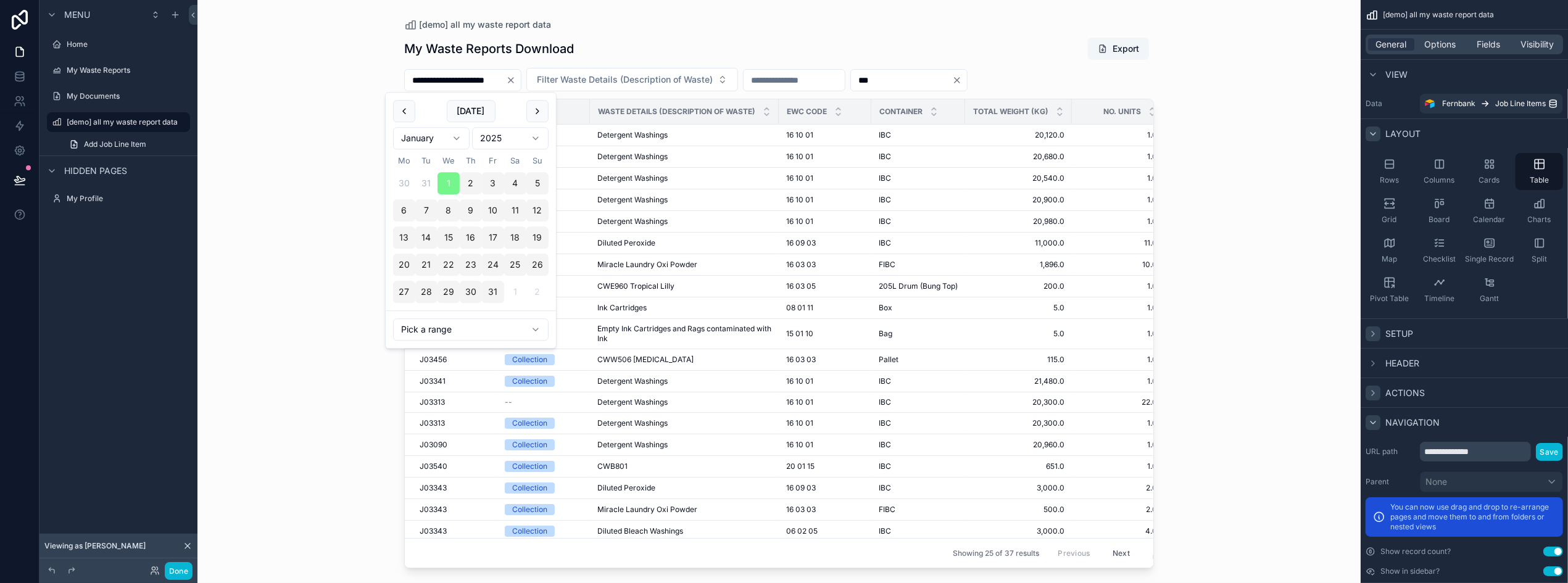
click at [1120, 45] on button "Export" at bounding box center [1118, 49] width 61 height 22
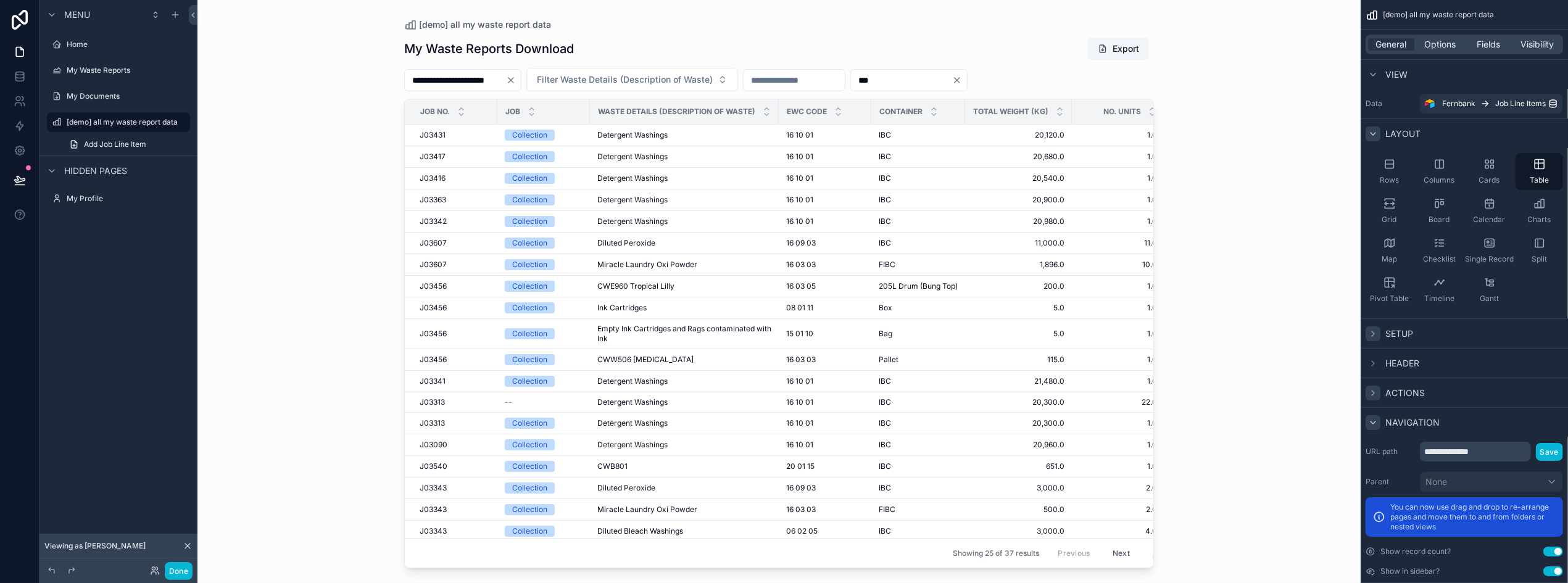
click at [944, 81] on input "***" at bounding box center [901, 80] width 101 height 18
type input "*"
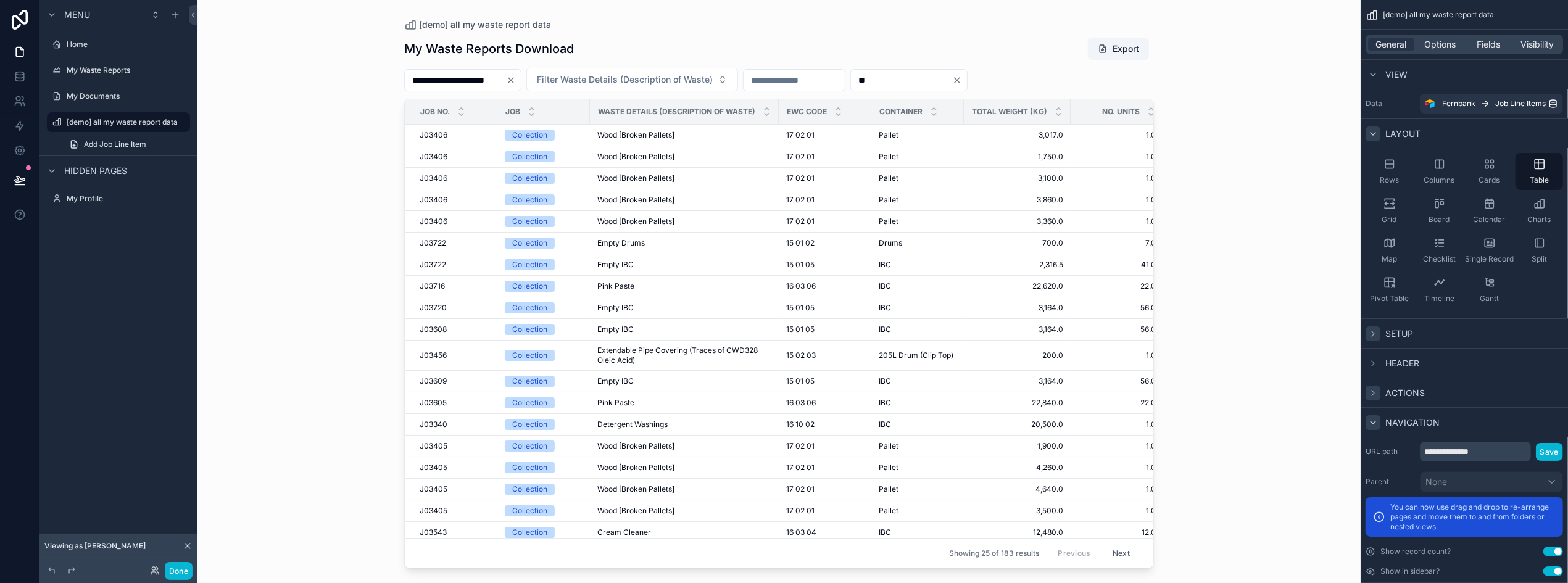
type input "*"
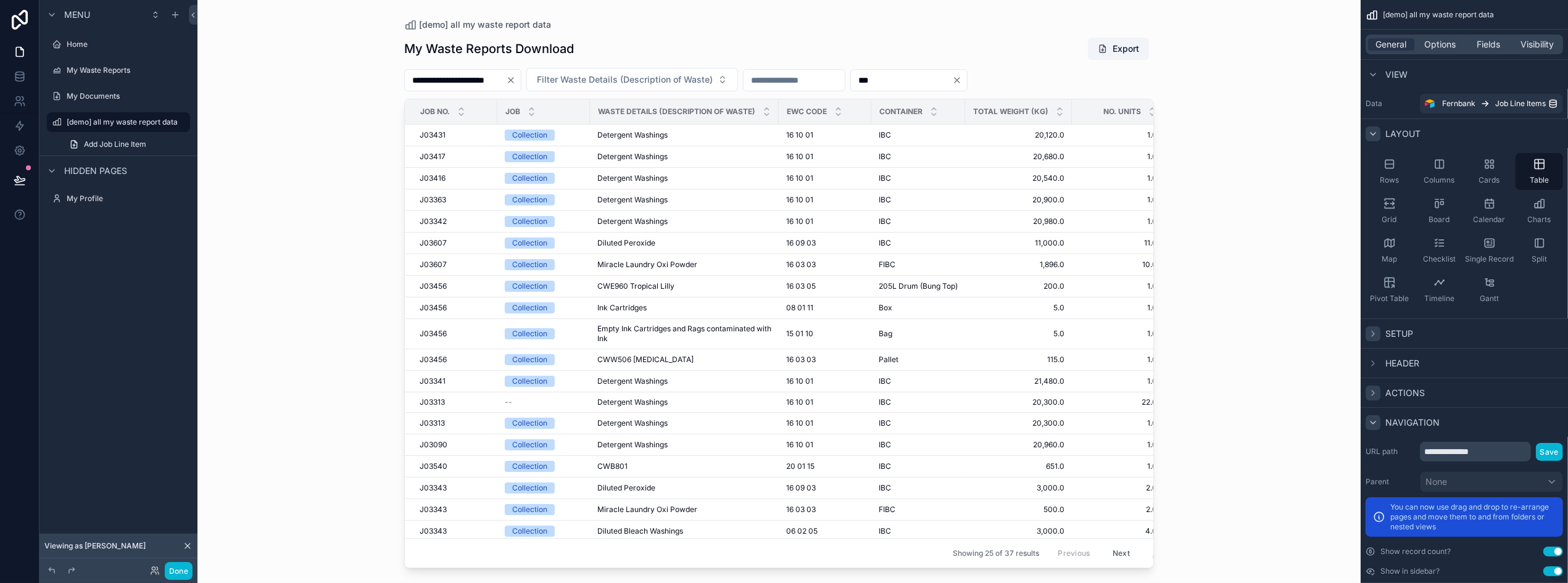
type input "***"
click at [513, 80] on icon "Clear" at bounding box center [511, 81] width 5 height 5
click at [542, 80] on div "Filter Waste Details (Description of Waste) ***" at bounding box center [779, 80] width 750 height 24
click at [490, 80] on input "scrollable content" at bounding box center [455, 80] width 101 height 18
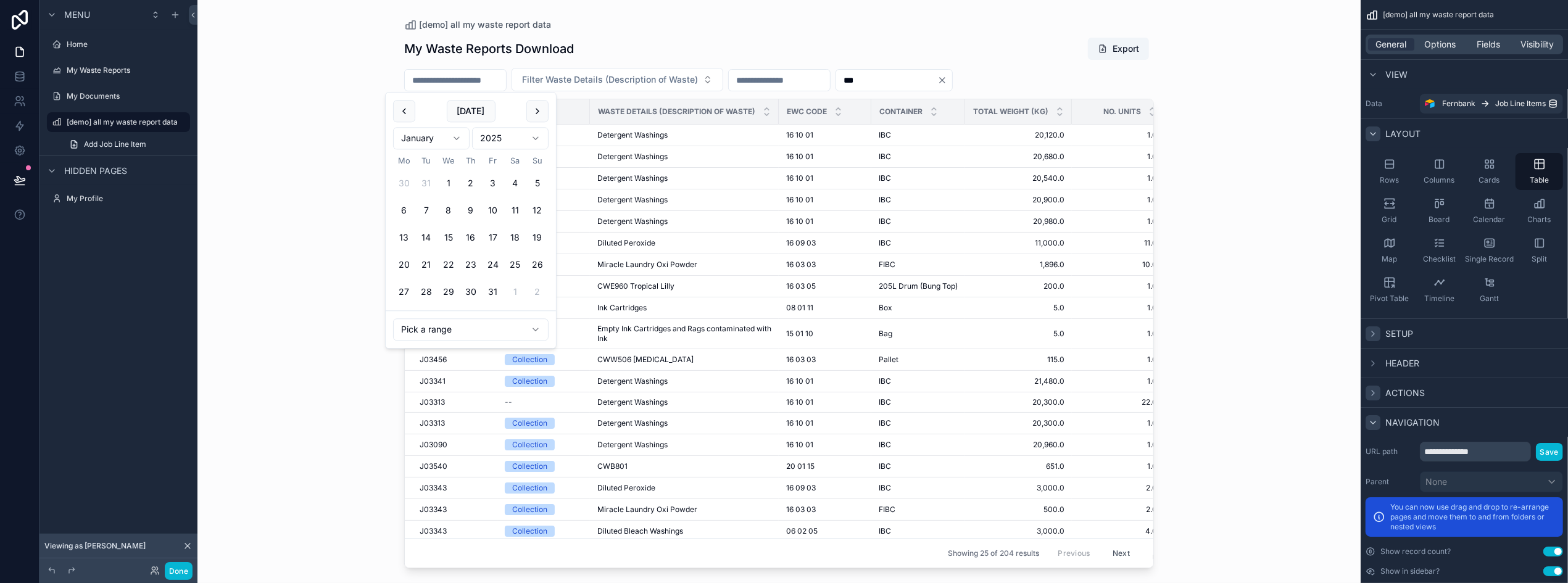
click at [445, 139] on html "Menu Home My Waste Reports My Documents [demo] all my waste report data Add Job…" at bounding box center [784, 292] width 1568 height 583
click at [427, 182] on button "1" at bounding box center [426, 184] width 22 height 22
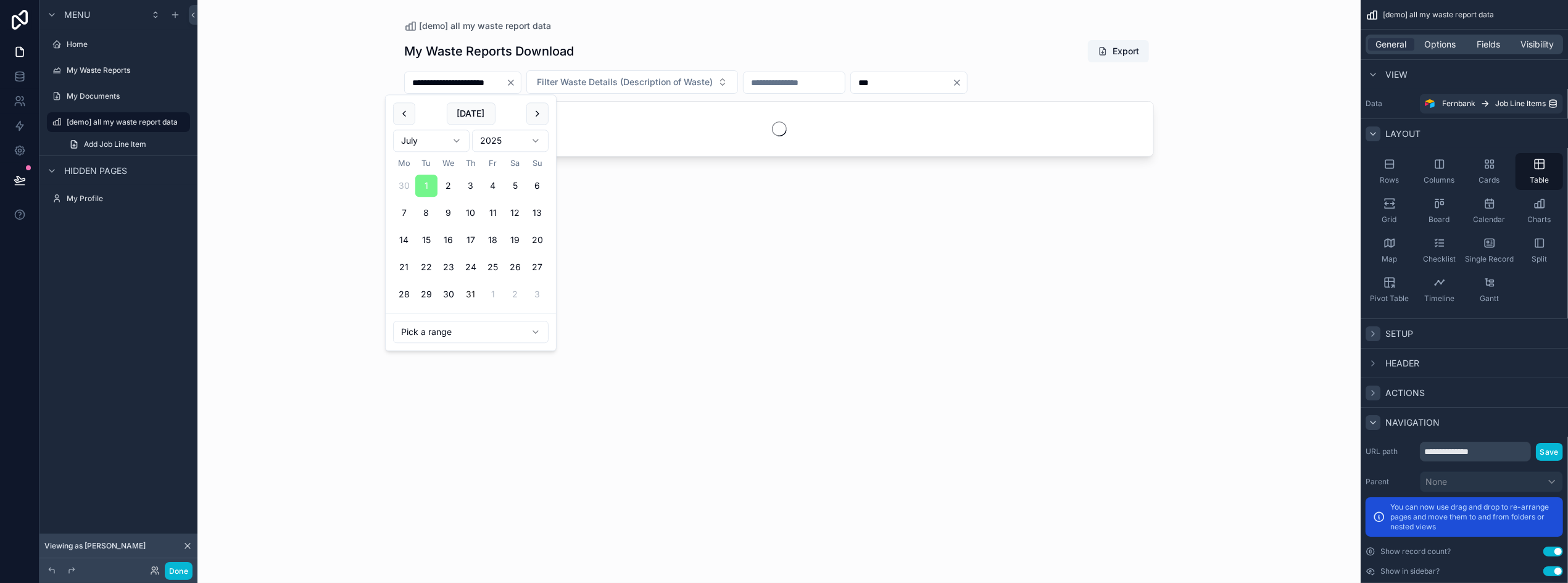
click at [473, 292] on button "31" at bounding box center [470, 295] width 22 height 22
type input "**********"
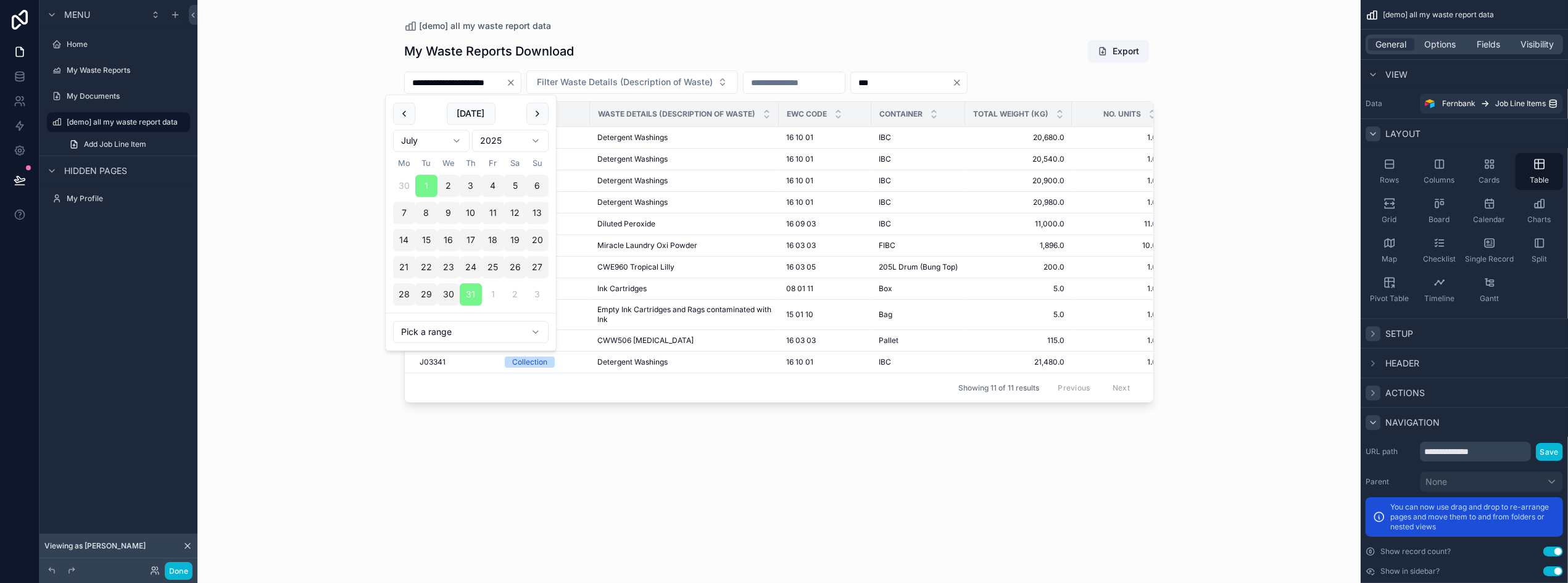
click at [689, 355] on div "**********" at bounding box center [779, 300] width 750 height 536
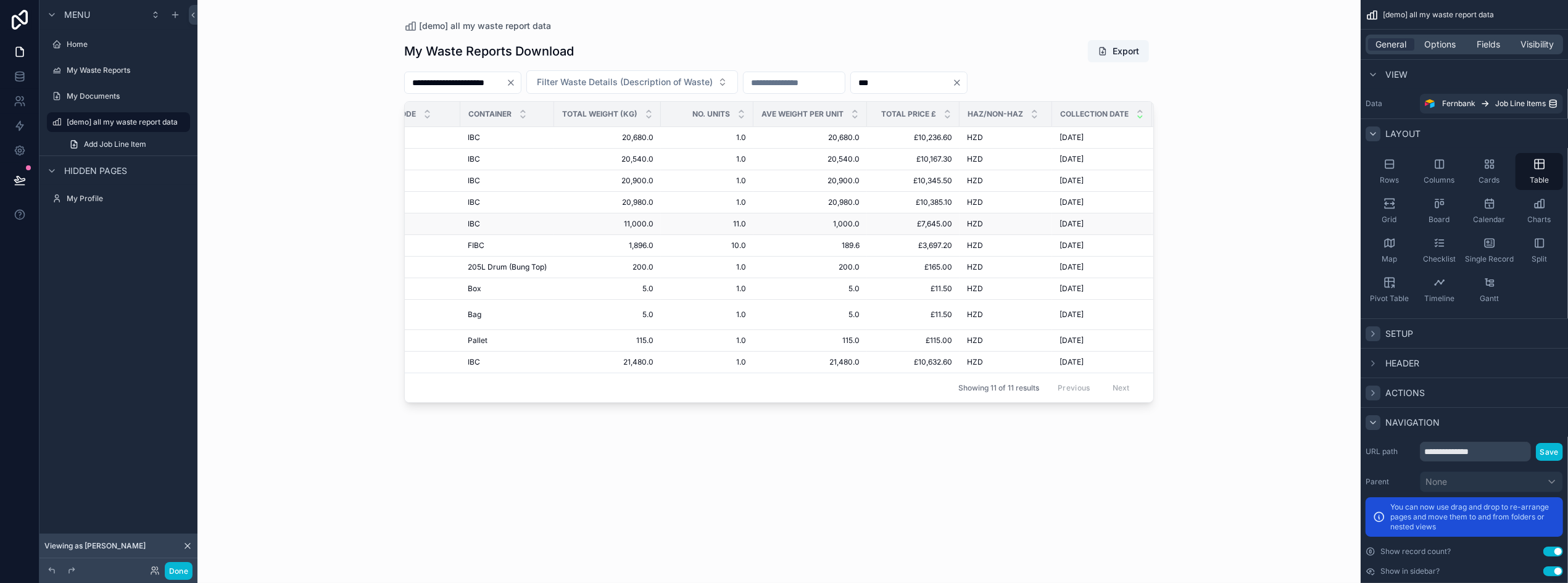
scroll to position [0, 783]
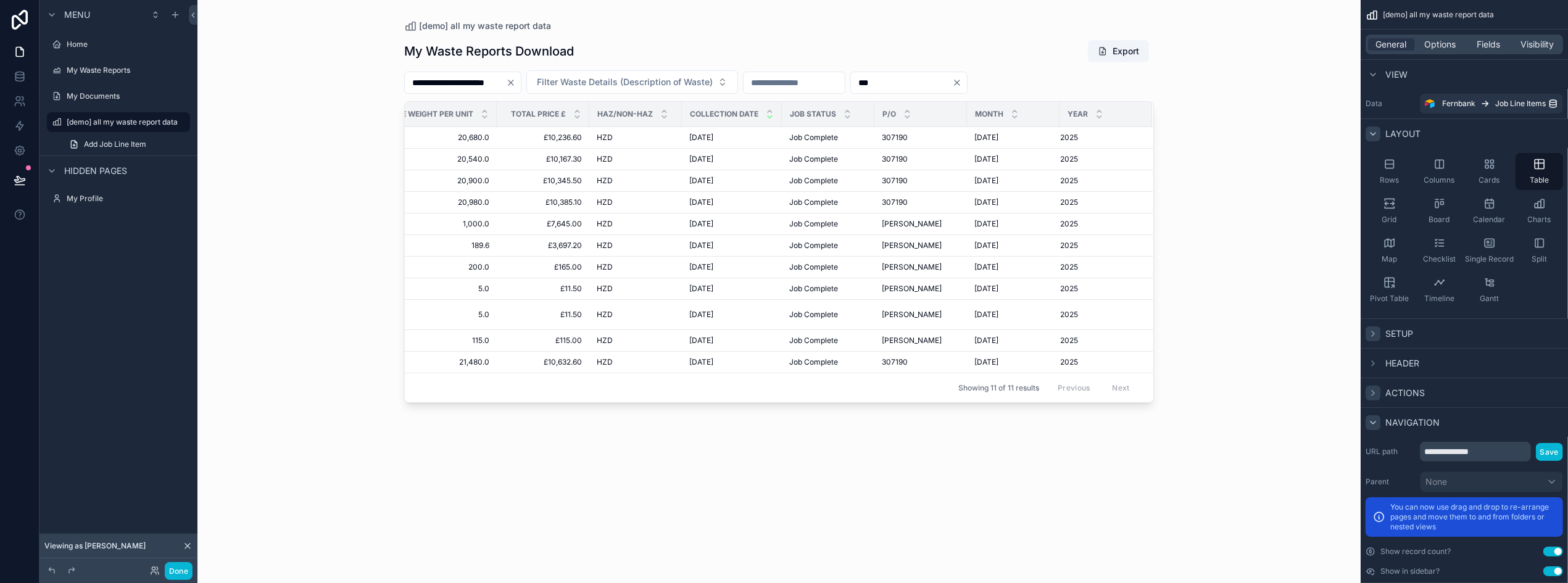
click at [1372, 339] on icon "scrollable content" at bounding box center [1373, 334] width 10 height 10
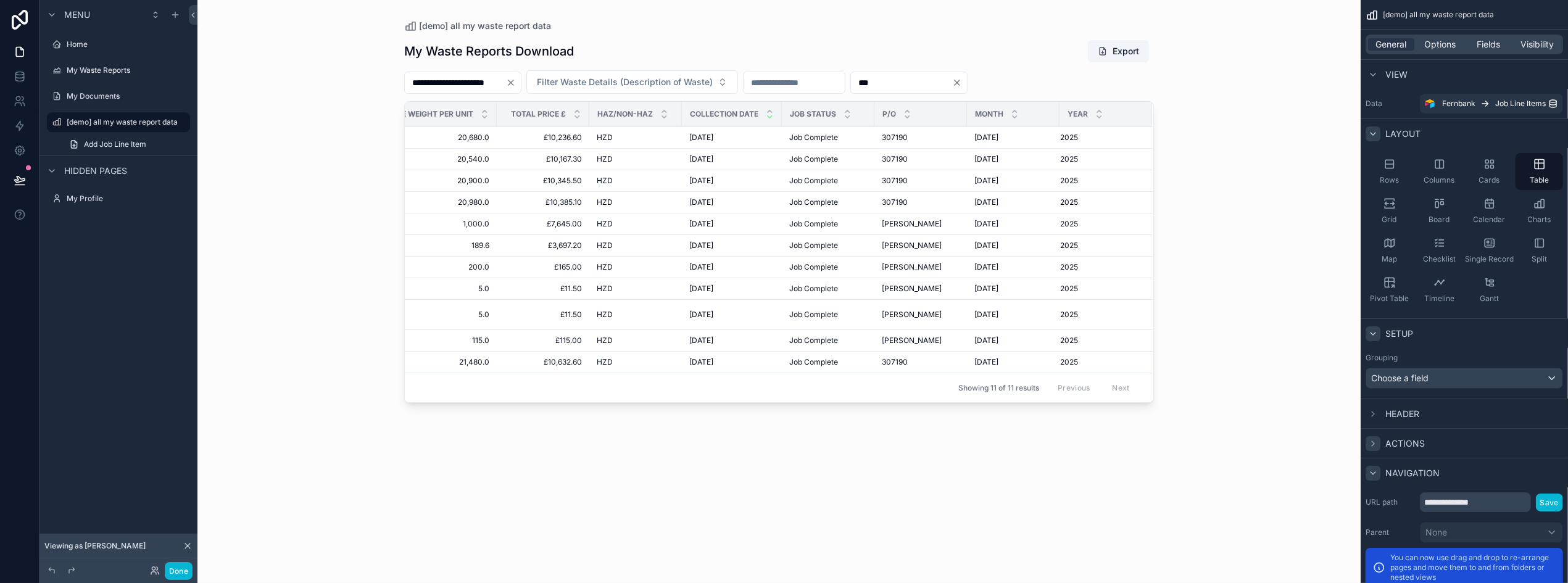
click at [1371, 355] on icon "scrollable content" at bounding box center [1373, 444] width 10 height 10
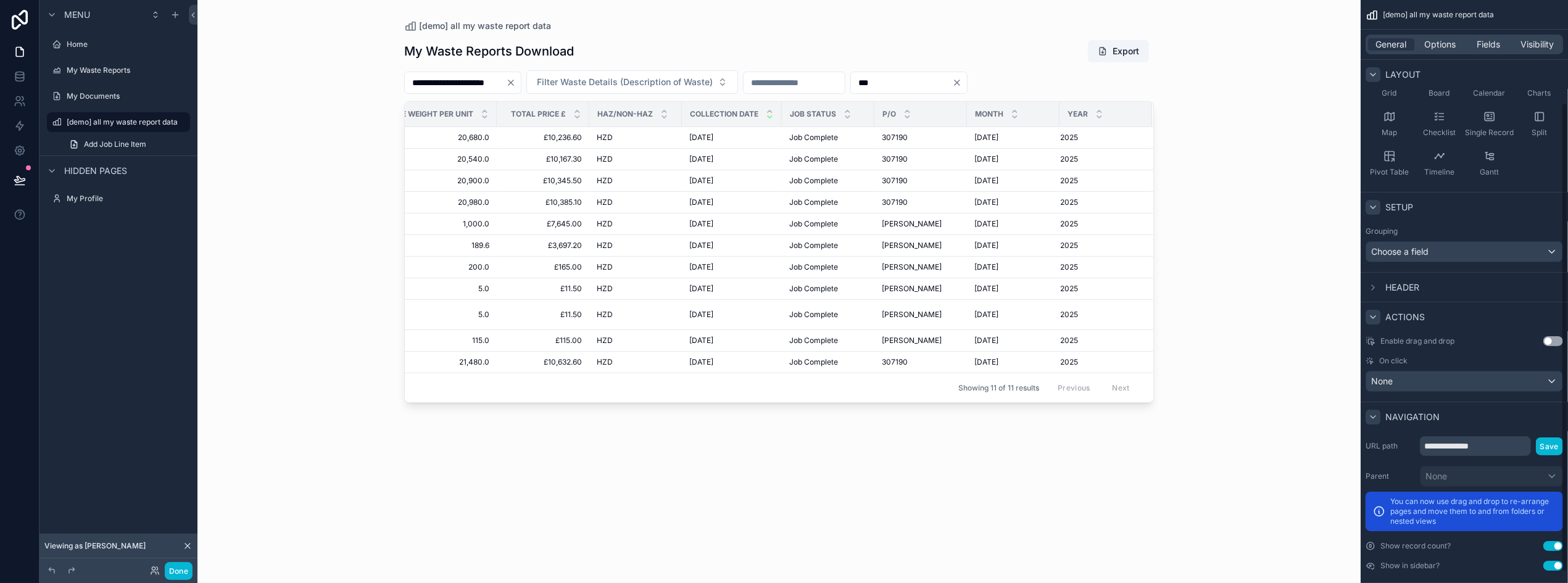
scroll to position [139, 0]
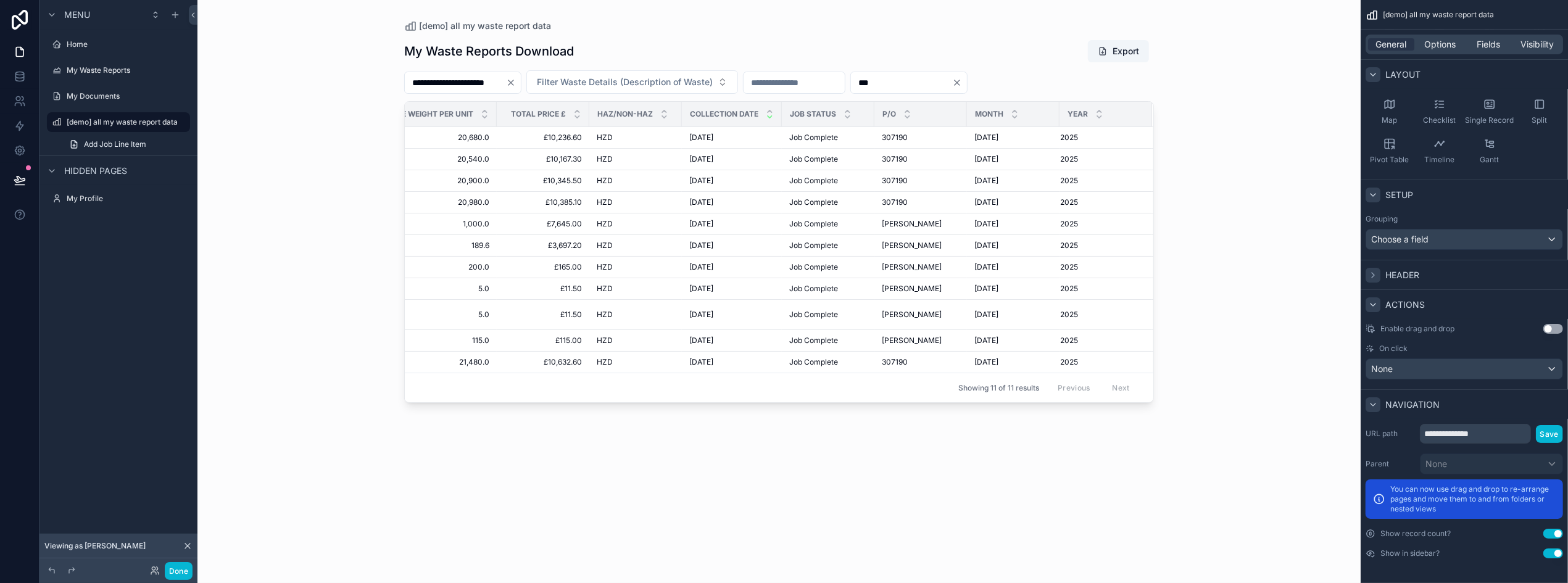
click at [1371, 274] on icon "scrollable content" at bounding box center [1373, 276] width 10 height 10
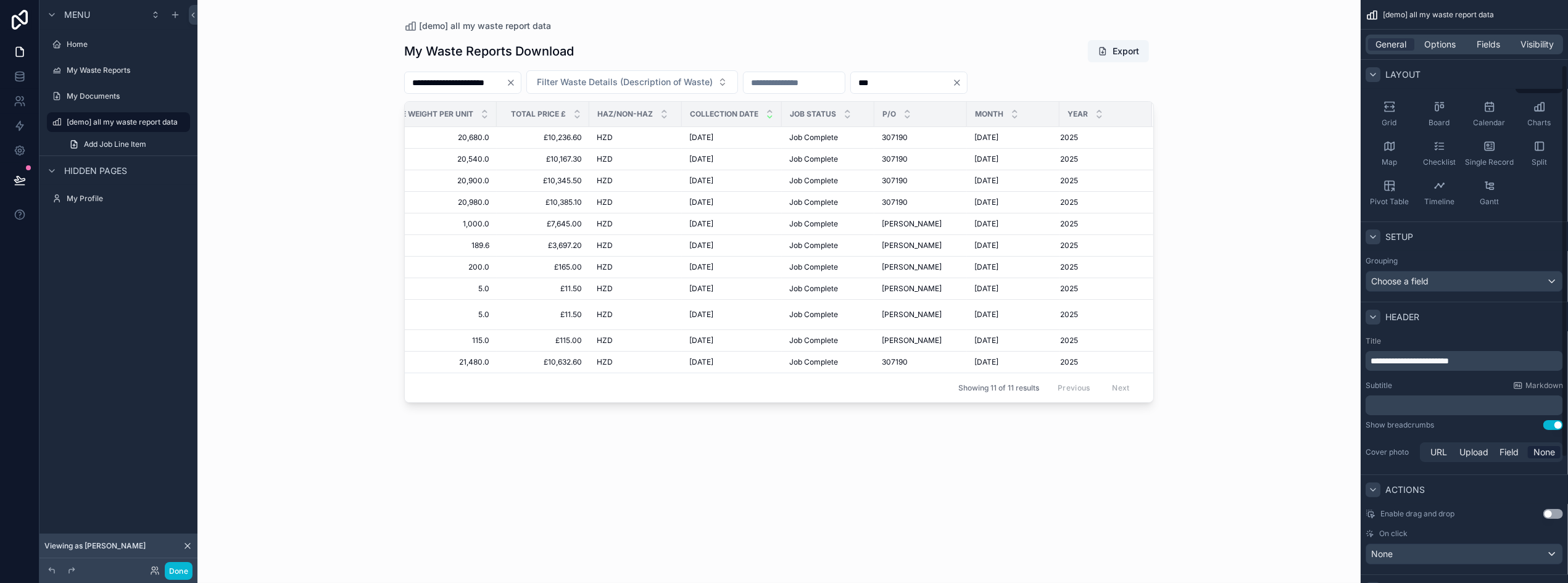
scroll to position [97, 0]
click at [1550, 280] on div "Choose a field" at bounding box center [1465, 281] width 197 height 20
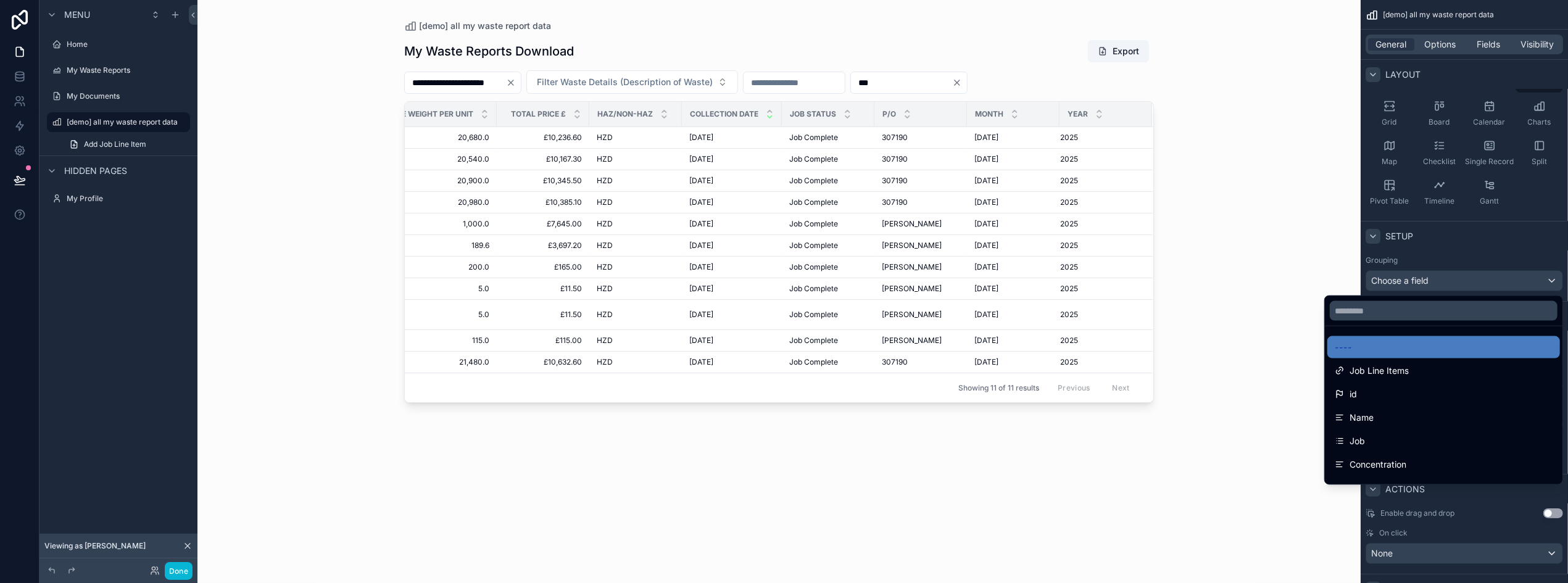
click at [1262, 241] on div "**********" at bounding box center [779, 292] width 1163 height 583
click at [1239, 355] on div "**********" at bounding box center [779, 292] width 1163 height 583
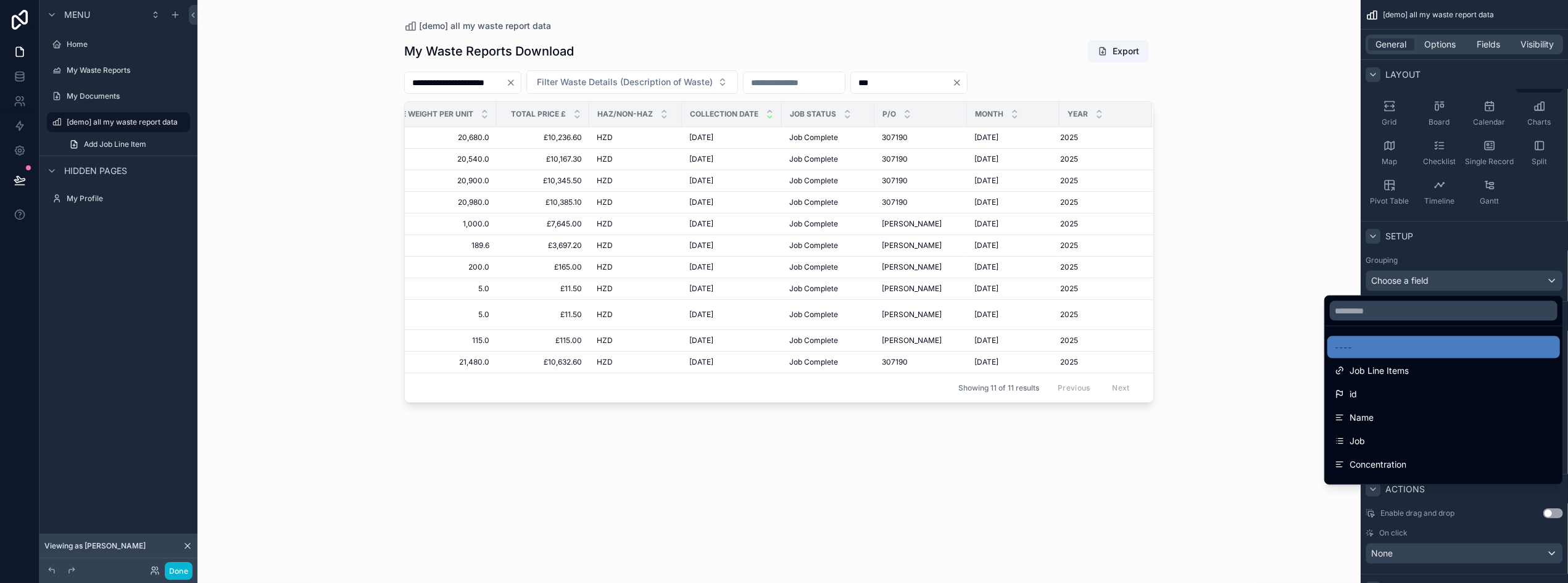
drag, startPoint x: 1239, startPoint y: 505, endPoint x: 1152, endPoint y: 492, distance: 88.0
click at [1152, 355] on div "**********" at bounding box center [779, 300] width 750 height 536
click at [1551, 279] on div "scrollable content" at bounding box center [784, 292] width 1568 height 583
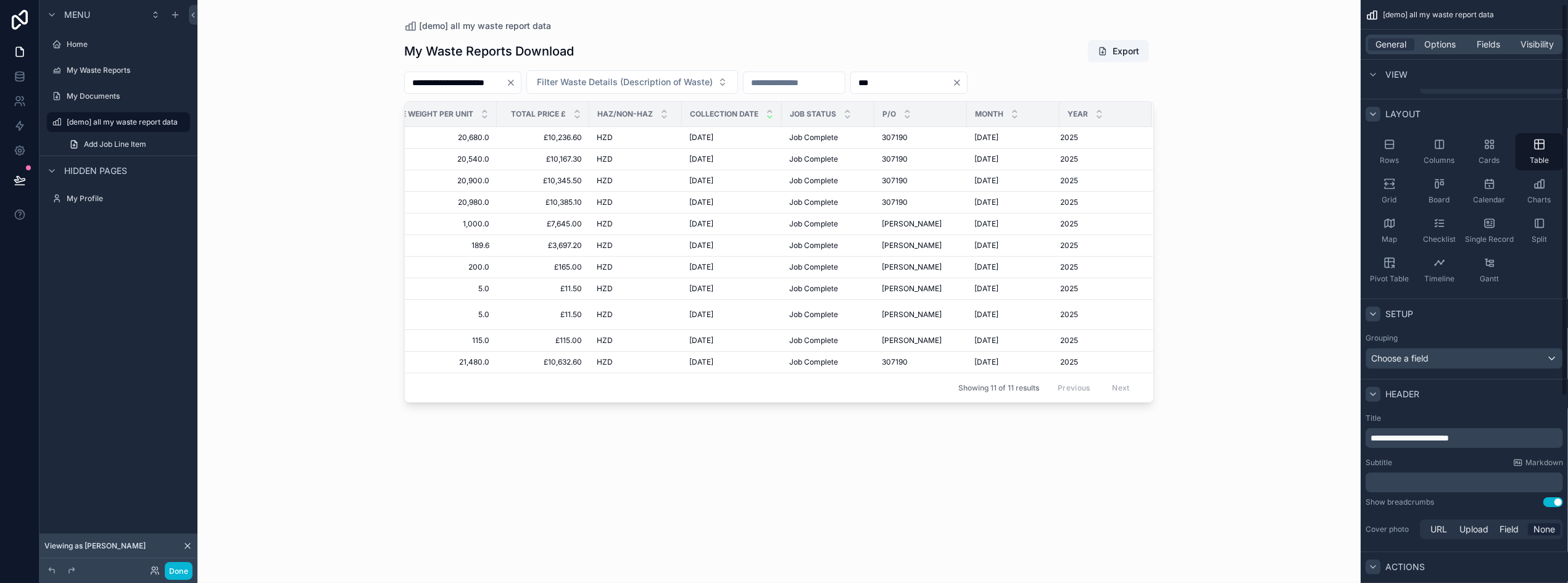
scroll to position [5, 0]
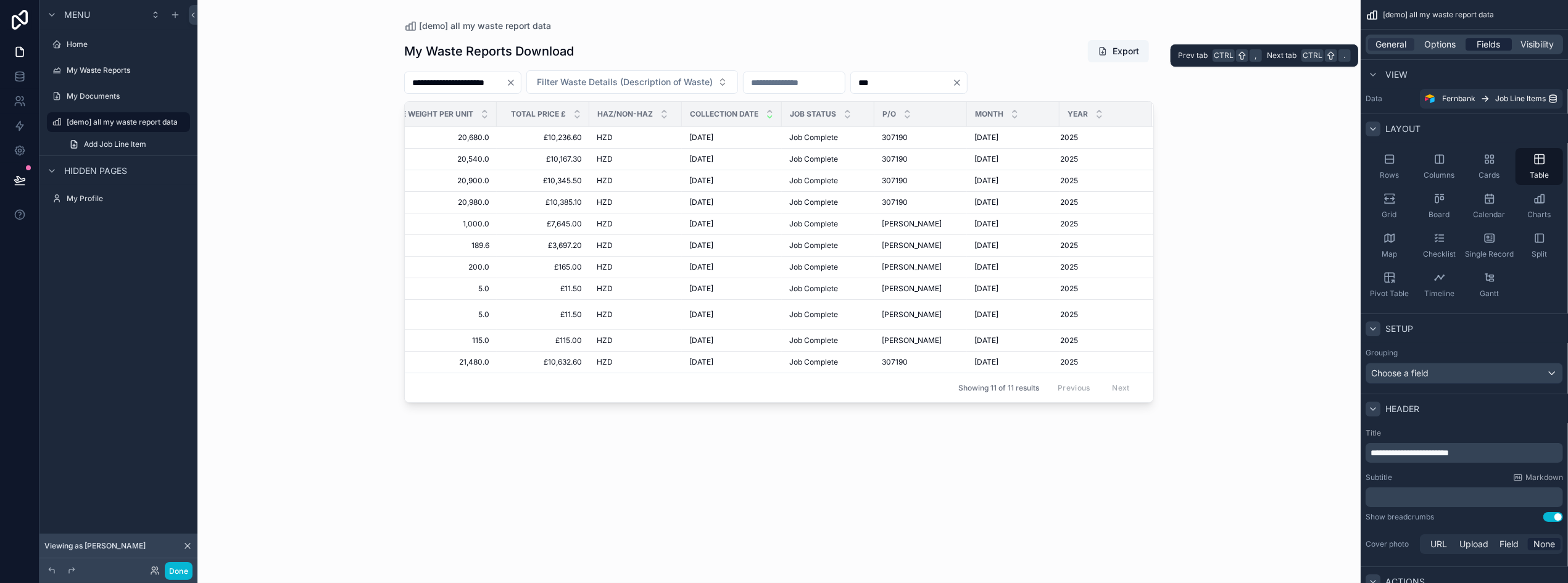
click at [1481, 43] on span "Fields" at bounding box center [1489, 45] width 24 height 13
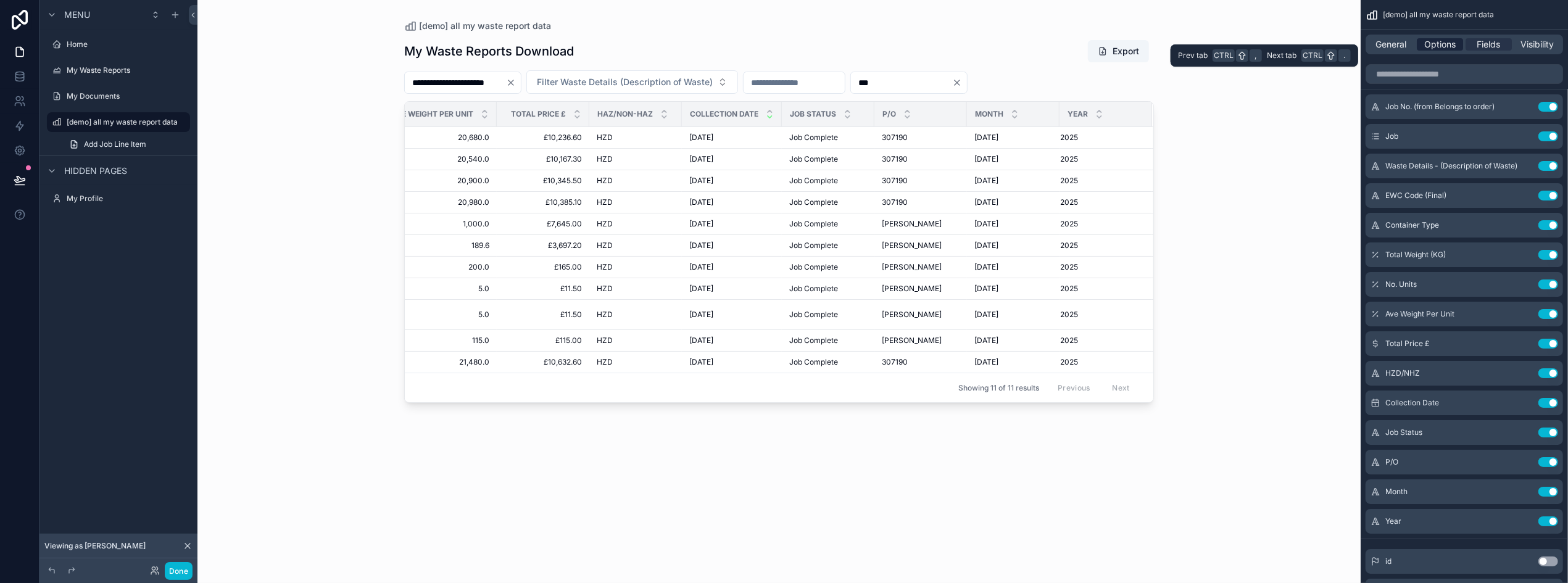
click at [1445, 39] on span "Options" at bounding box center [1440, 45] width 31 height 13
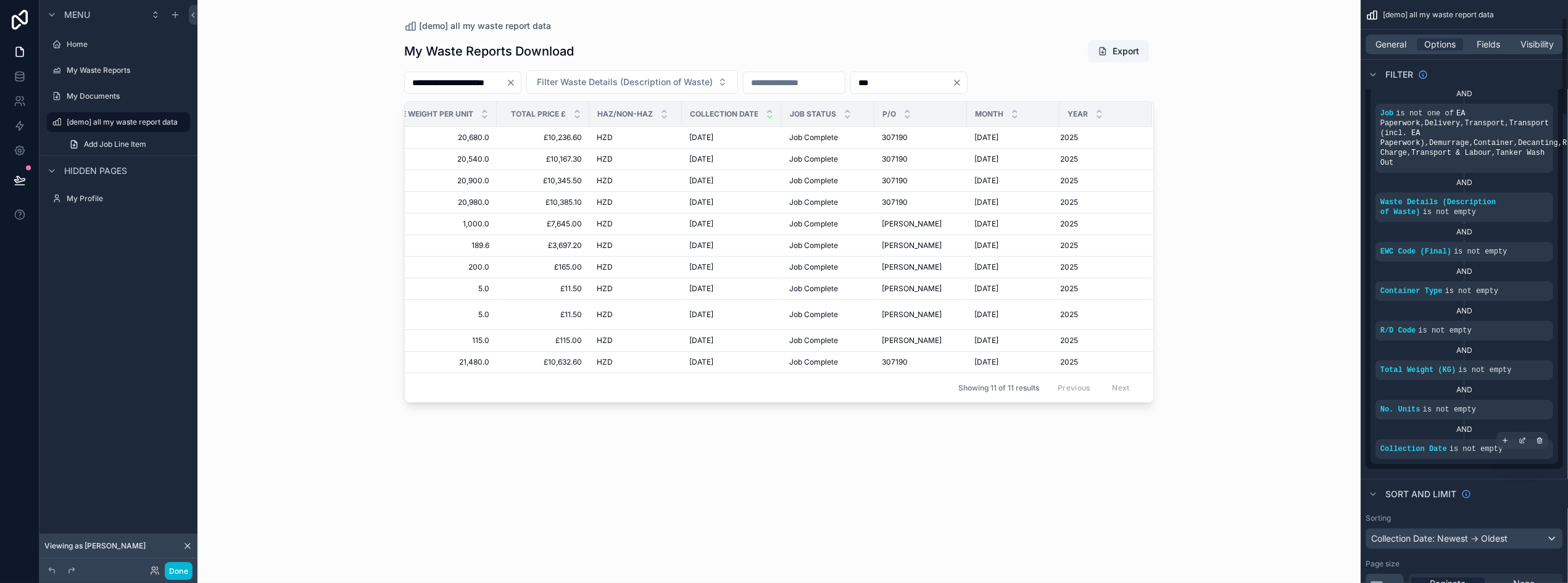
scroll to position [108, 0]
